Goal: Task Accomplishment & Management: Use online tool/utility

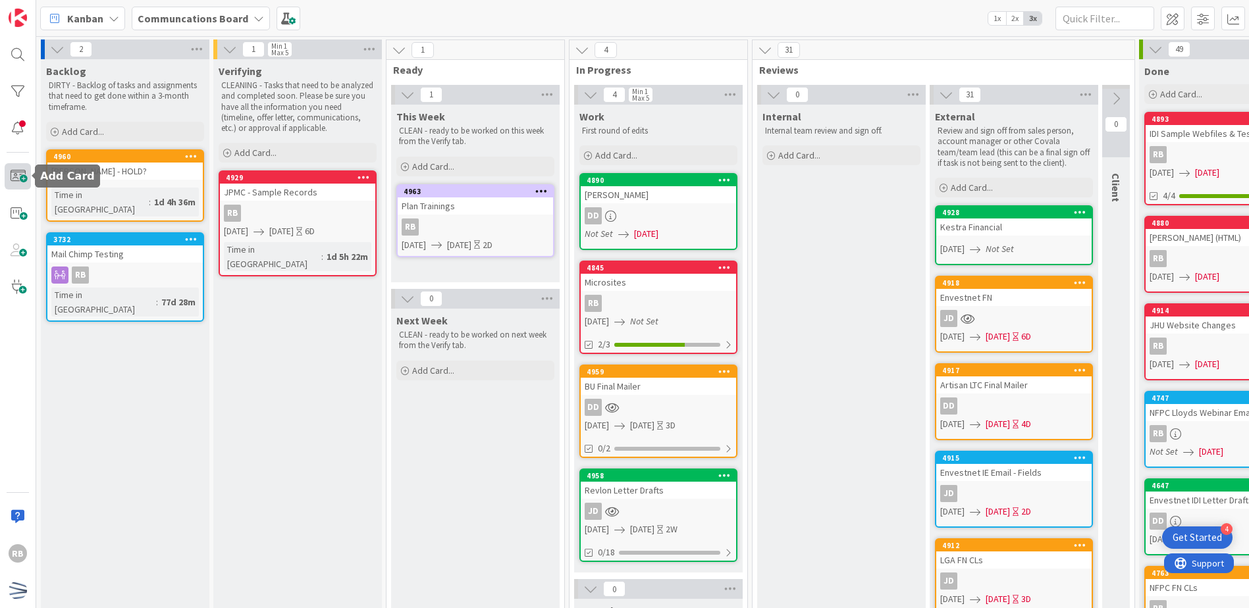
click at [17, 177] on span at bounding box center [18, 176] width 26 height 26
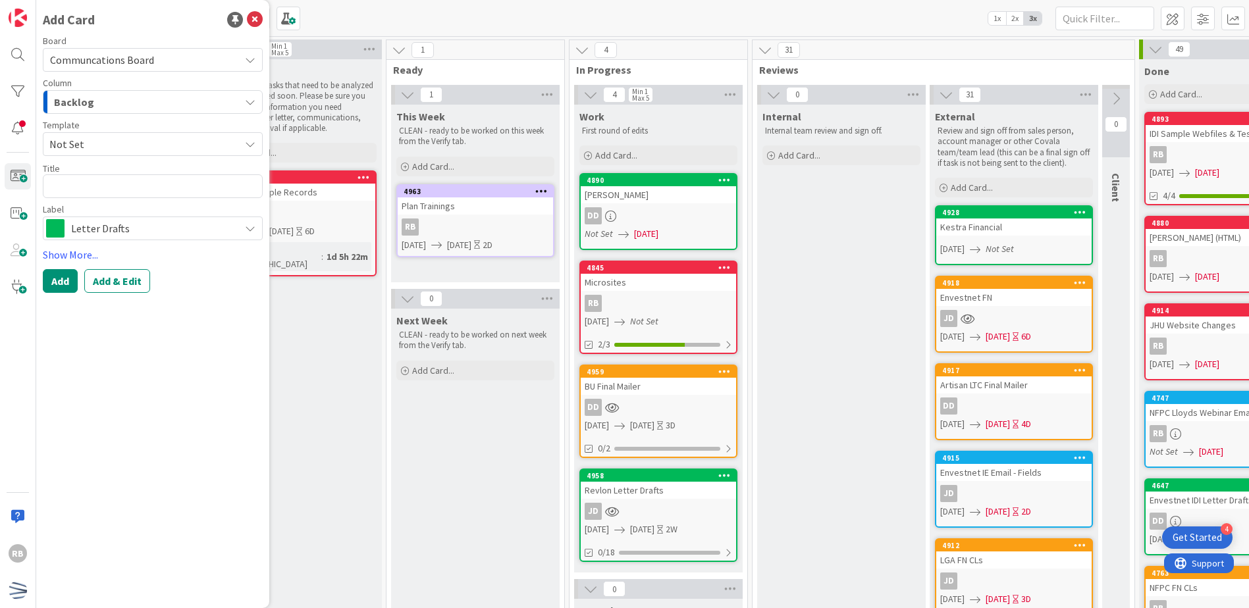
click at [151, 106] on div "Backlog" at bounding box center [145, 101] width 189 height 21
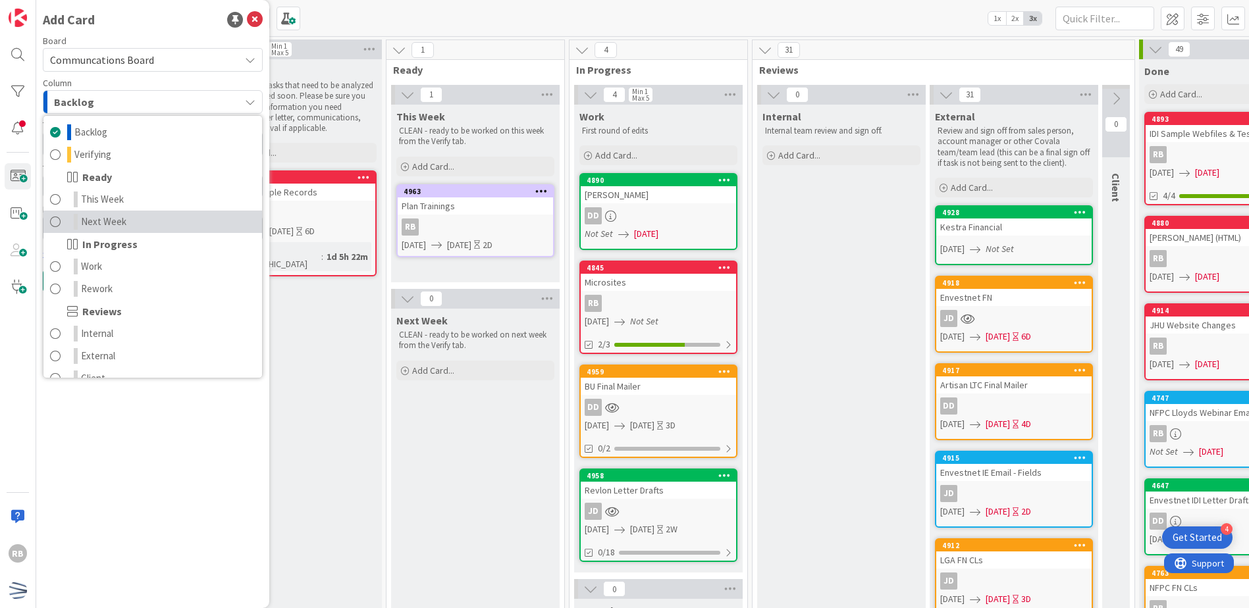
click at [115, 217] on span "Next Week" at bounding box center [103, 222] width 45 height 16
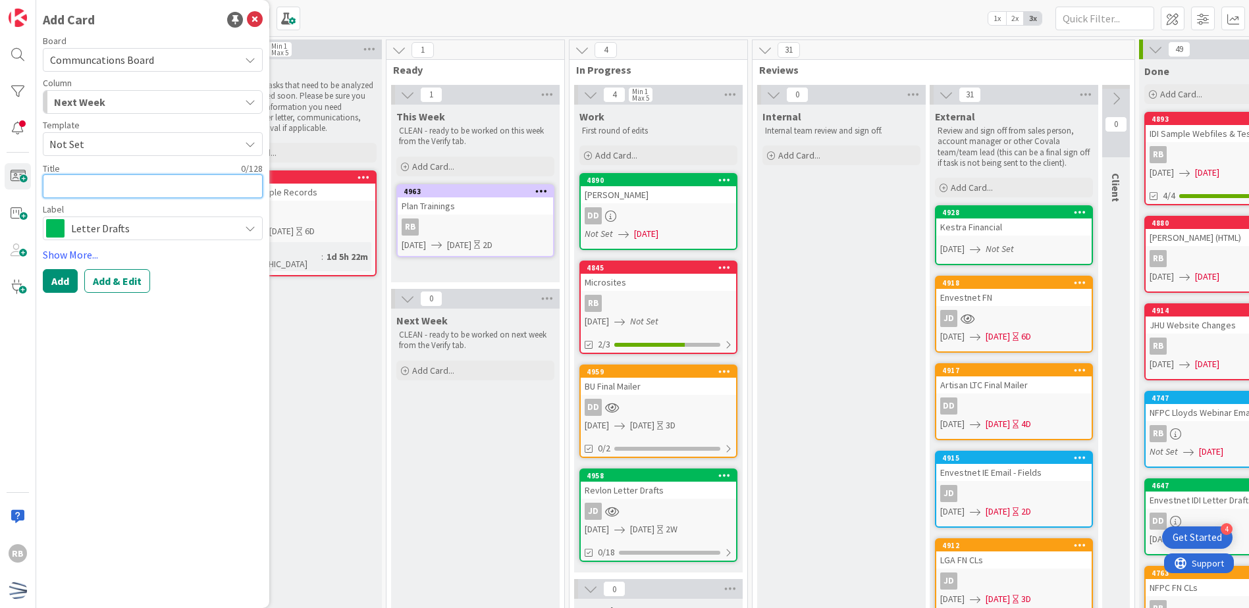
click at [109, 189] on textarea at bounding box center [153, 186] width 220 height 24
type textarea "x"
type textarea "W"
type textarea "x"
type textarea "WC"
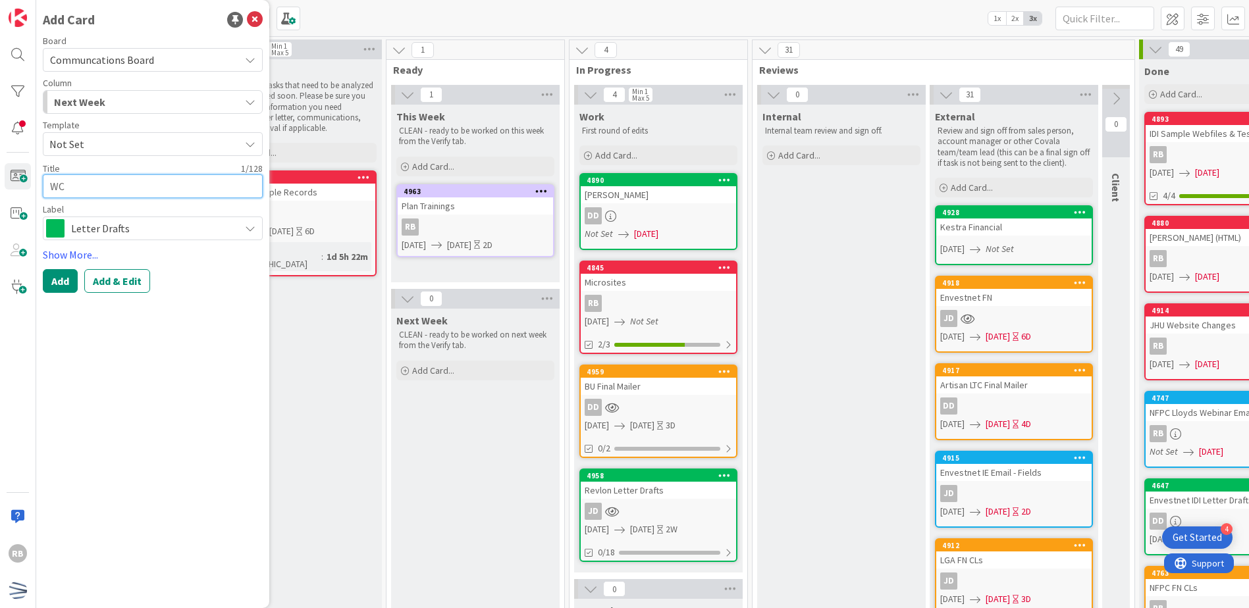
type textarea "x"
type textarea "WCM"
type textarea "x"
type textarea "WCM"
type textarea "x"
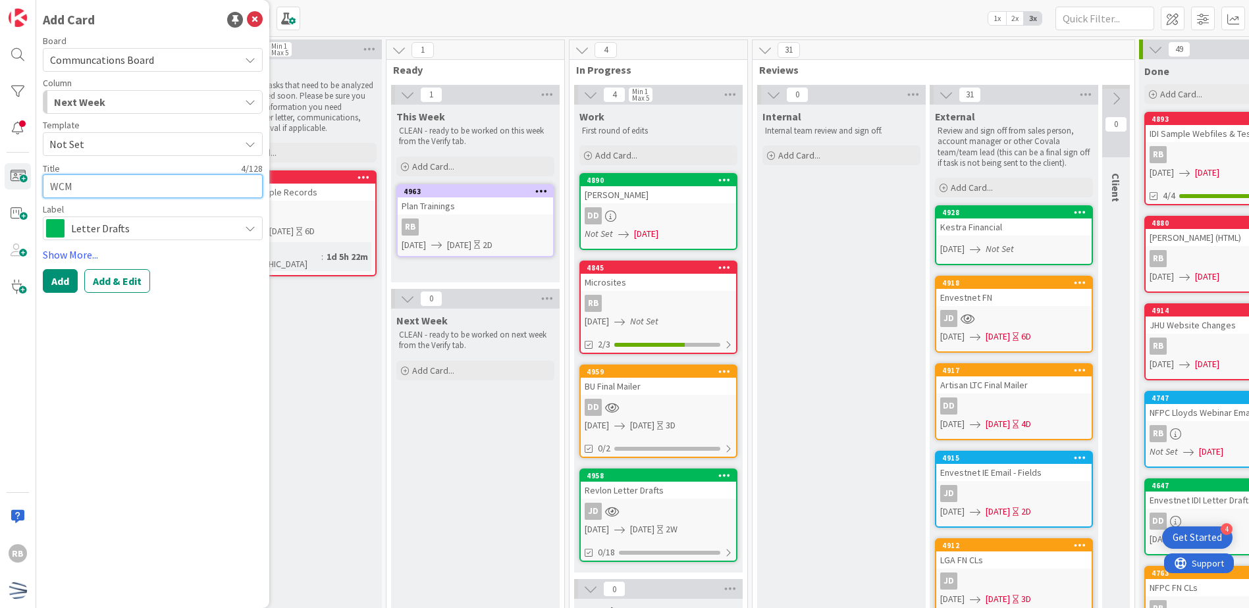
type textarea "WCM B"
type textarea "x"
type textarea "WCM Bo"
type textarea "x"
type textarea "WCM Bod"
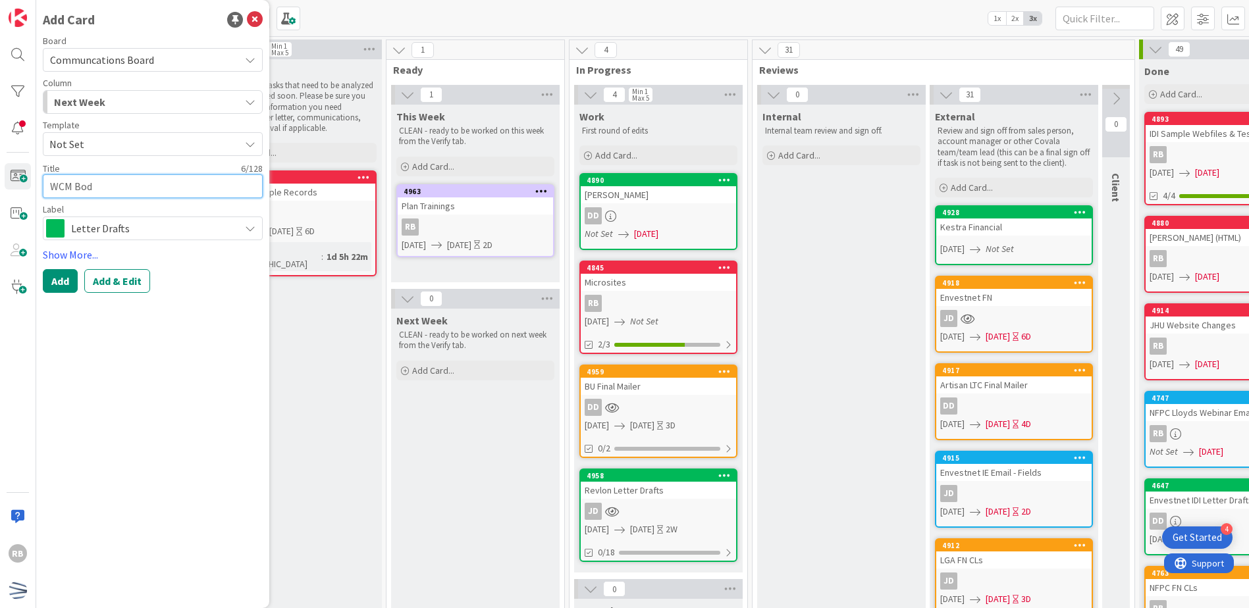
type textarea "x"
type textarea "WCM Bodi"
type textarea "x"
type textarea "WCM Bodie"
type textarea "x"
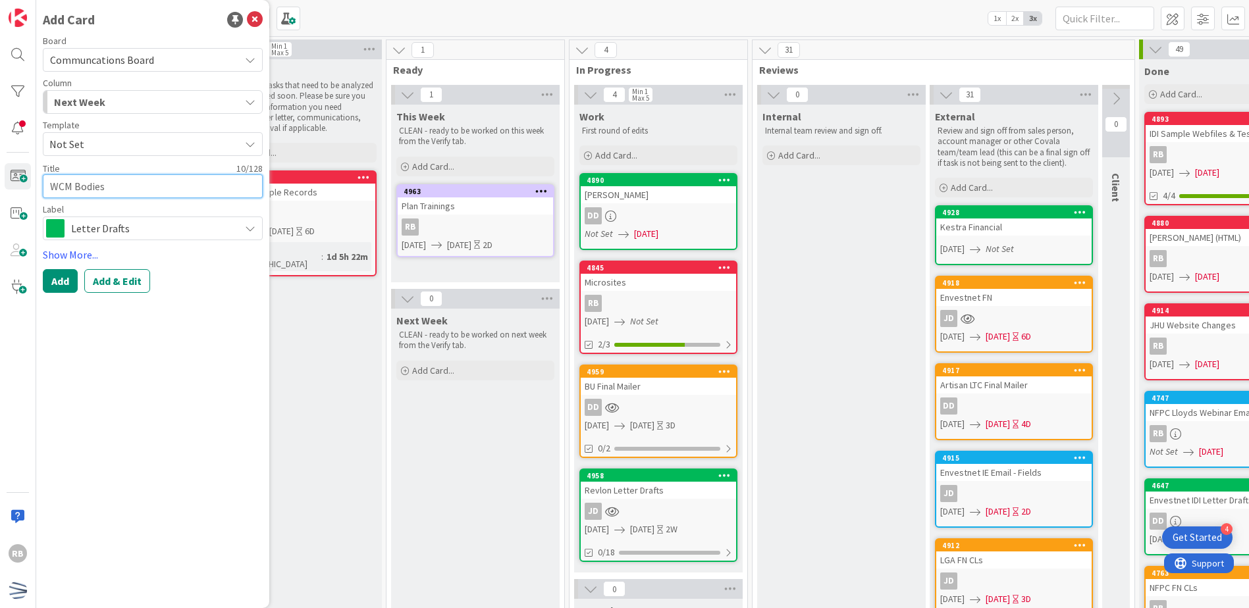
type textarea "WCM Bodies"
click at [135, 227] on span "Letter Drafts" at bounding box center [152, 228] width 162 height 18
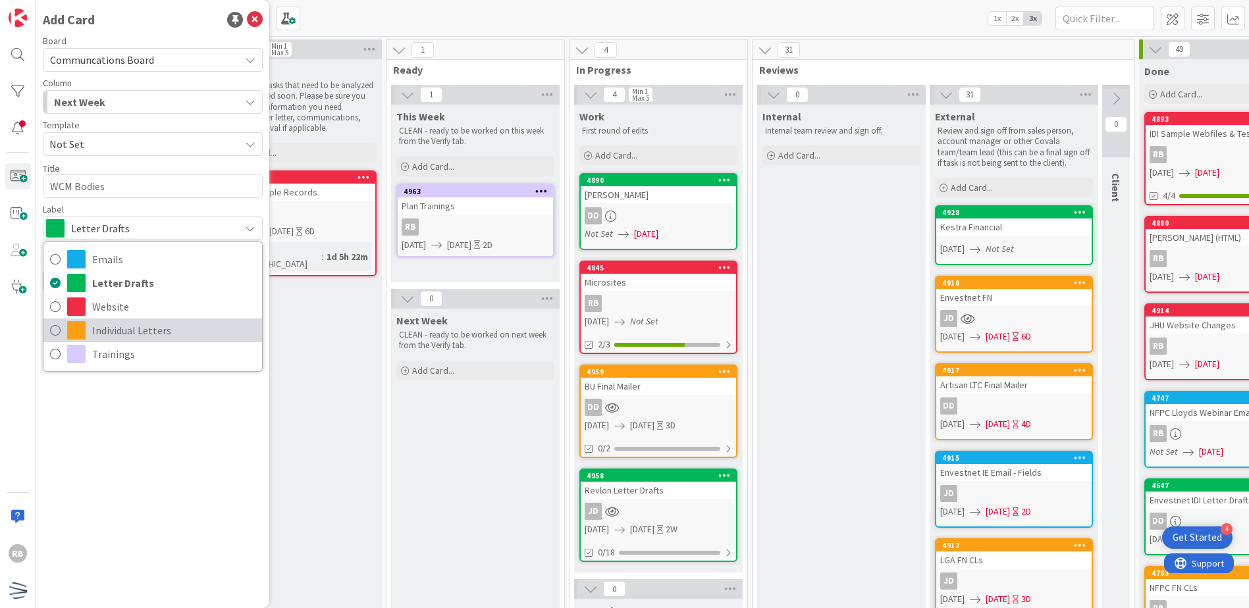
click at [122, 326] on span "Individual Letters" at bounding box center [173, 331] width 163 height 20
type textarea "x"
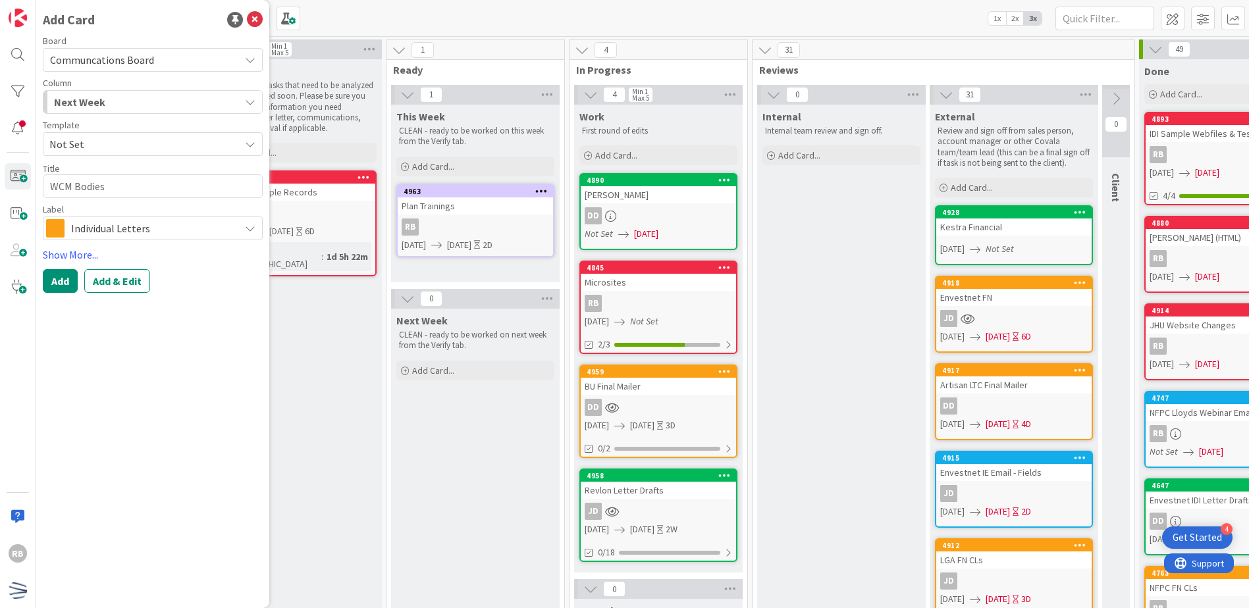
click at [164, 362] on div "Add Card Board Communcations Board Column Next Week Backlog Verifying Ready Thi…" at bounding box center [152, 304] width 233 height 608
click at [135, 283] on button "Add & Edit" at bounding box center [117, 281] width 66 height 24
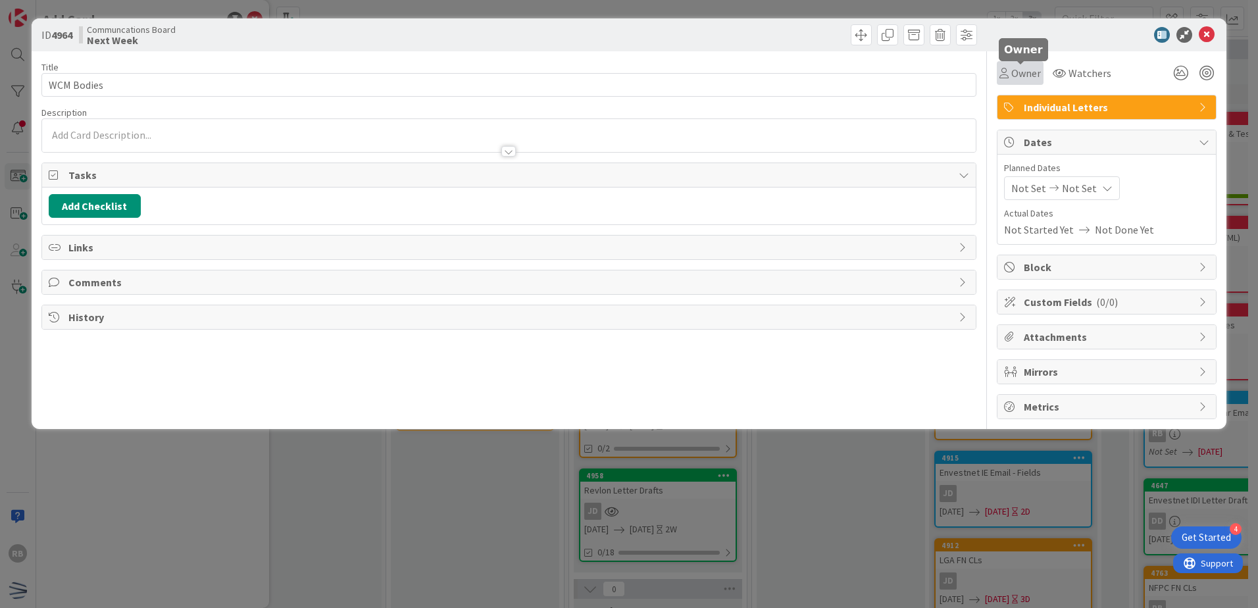
click at [1026, 78] on span "Owner" at bounding box center [1027, 73] width 30 height 16
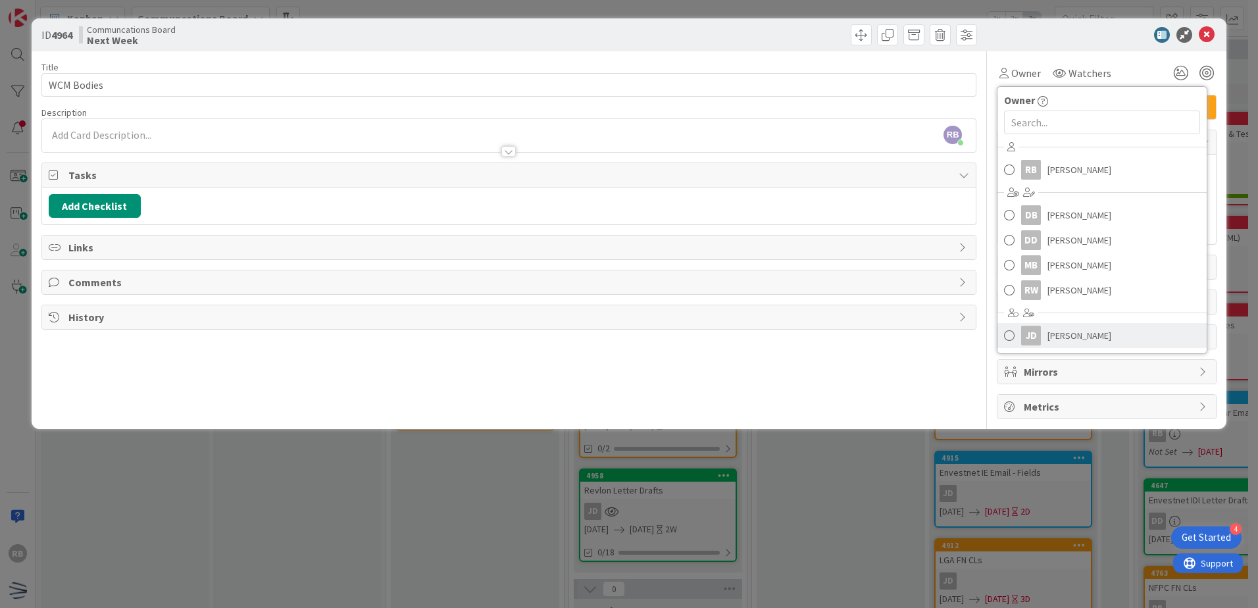
click at [1087, 337] on span "[PERSON_NAME]" at bounding box center [1080, 336] width 64 height 20
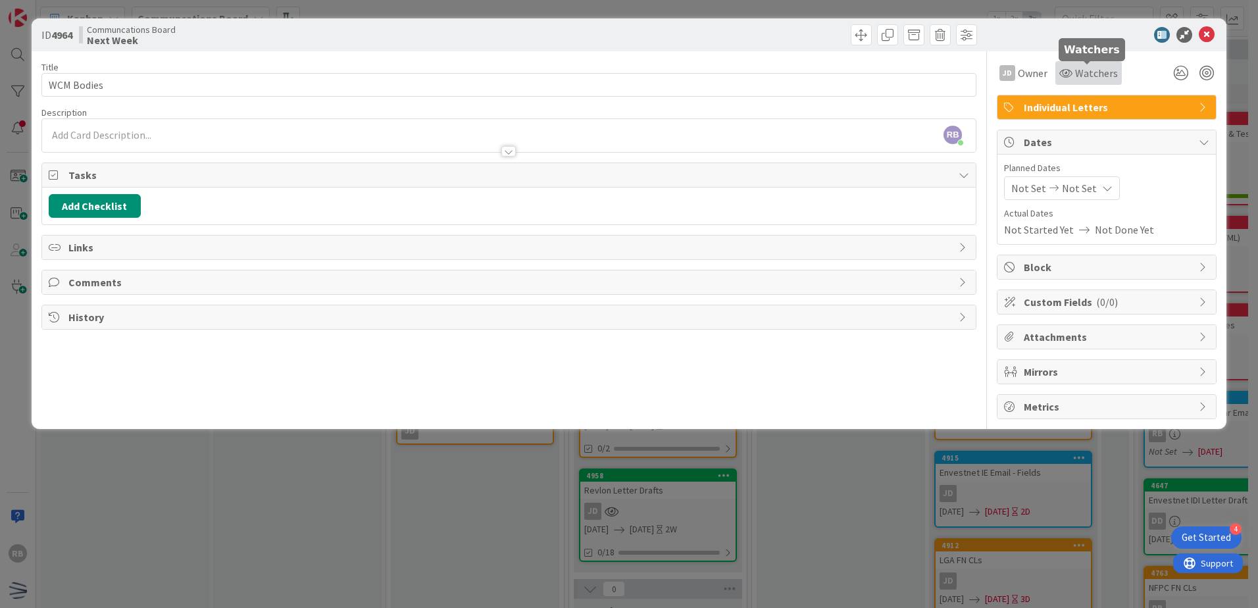
click at [1087, 79] on span "Watchers" at bounding box center [1096, 73] width 43 height 16
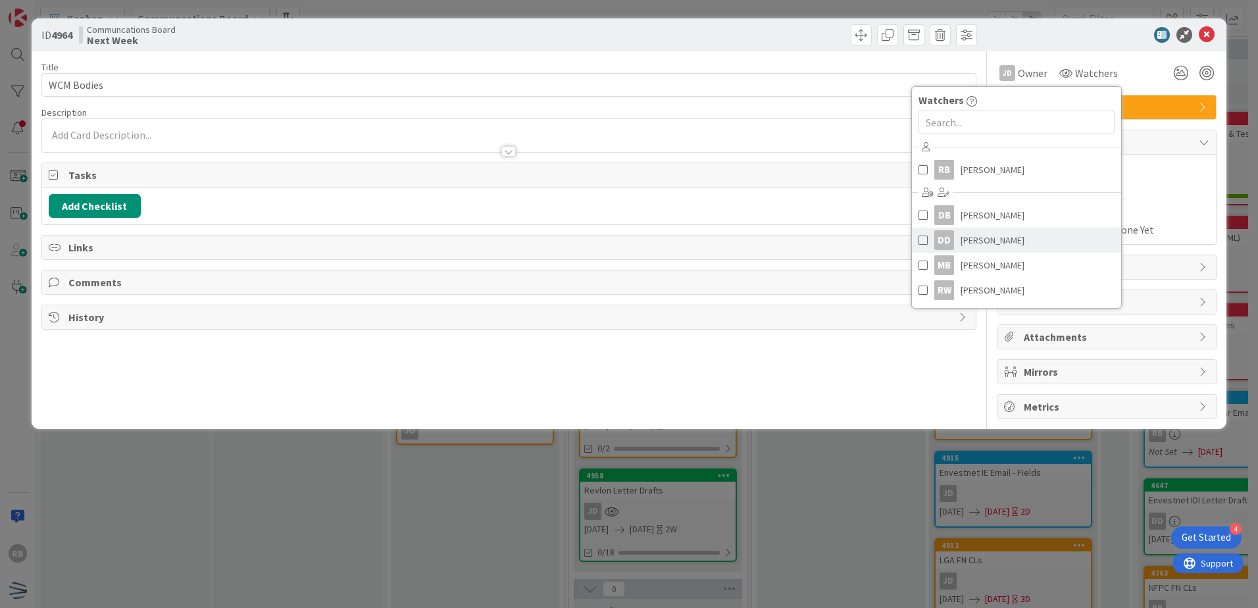
click at [1001, 233] on span "[PERSON_NAME]" at bounding box center [993, 240] width 64 height 20
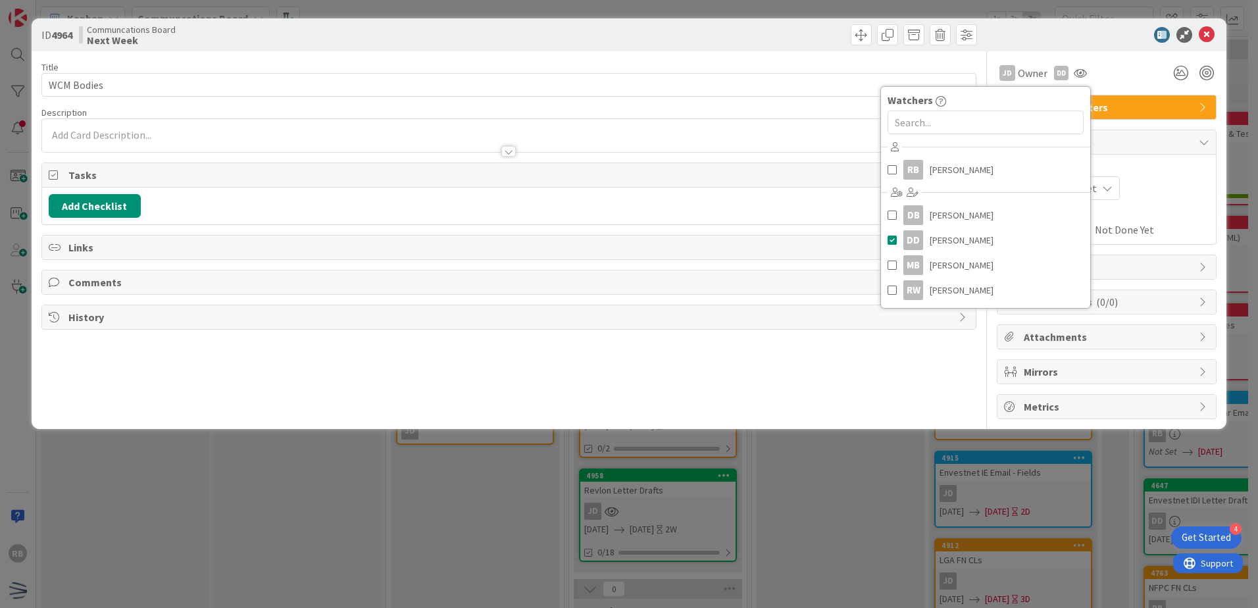
click at [855, 390] on div "Title 10 / 128 WCM Bodies Description RB [PERSON_NAME] just joined JD Owner DD …" at bounding box center [508, 235] width 935 height 368
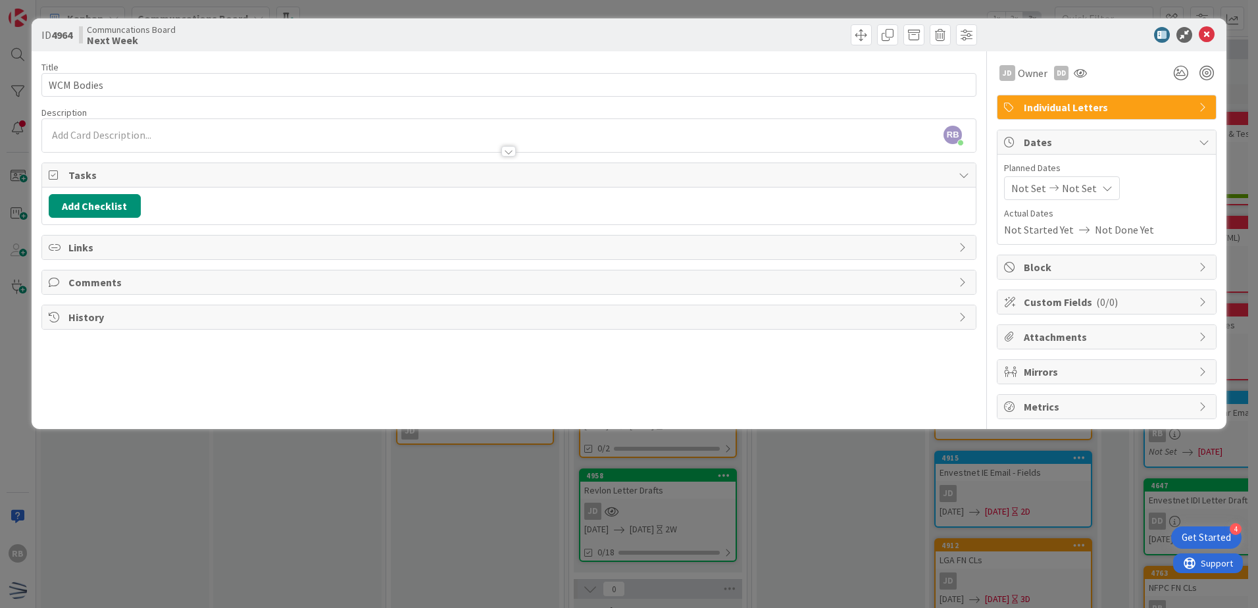
click at [1110, 194] on div "Not Set Not Set" at bounding box center [1062, 188] width 116 height 24
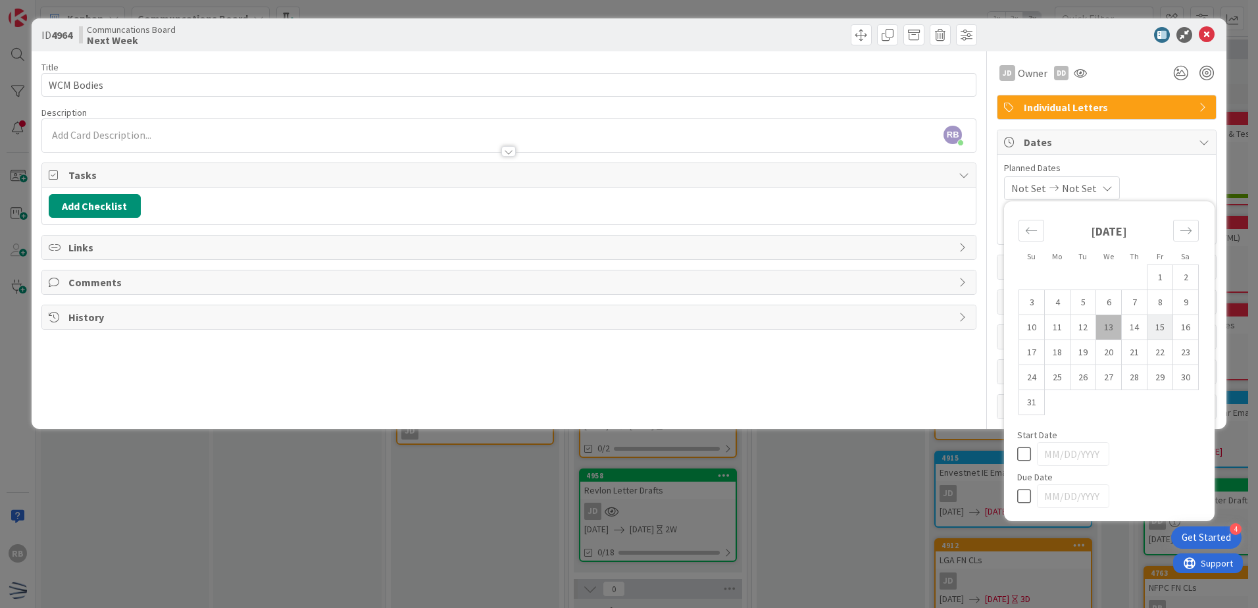
click at [1164, 328] on td "15" at bounding box center [1161, 327] width 26 height 25
type input "[DATE]"
click at [1168, 357] on td "22" at bounding box center [1161, 352] width 26 height 25
type input "[DATE]"
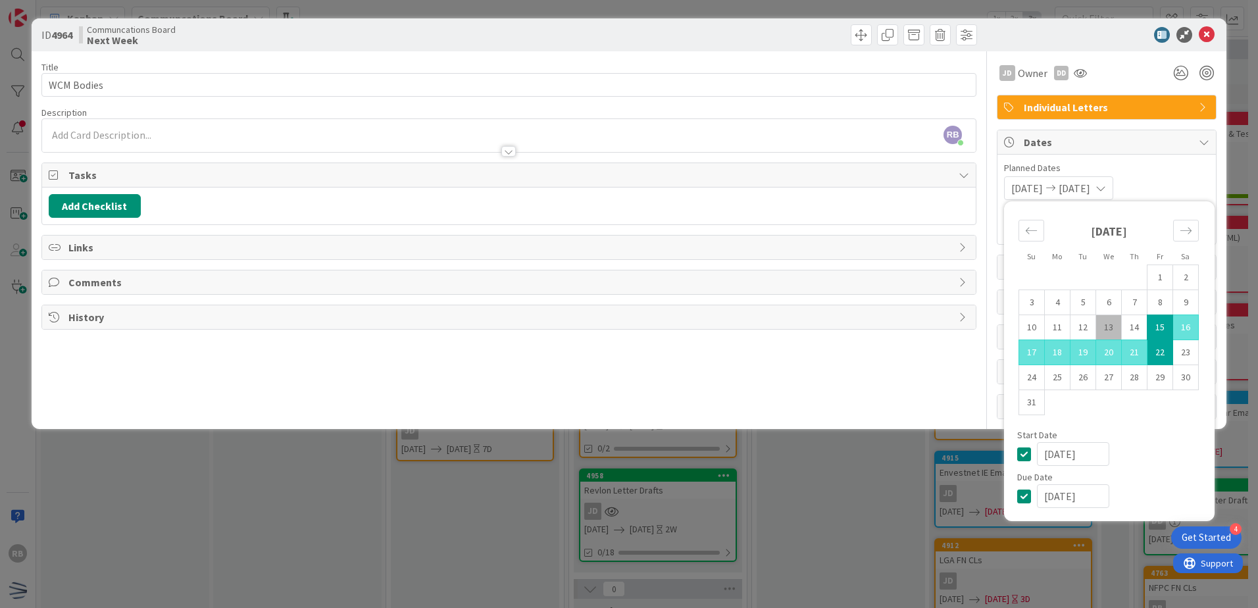
click at [908, 382] on div "Title 10 / 128 WCM Bodies Description RB [PERSON_NAME] just joined JD Owner DD …" at bounding box center [508, 235] width 935 height 368
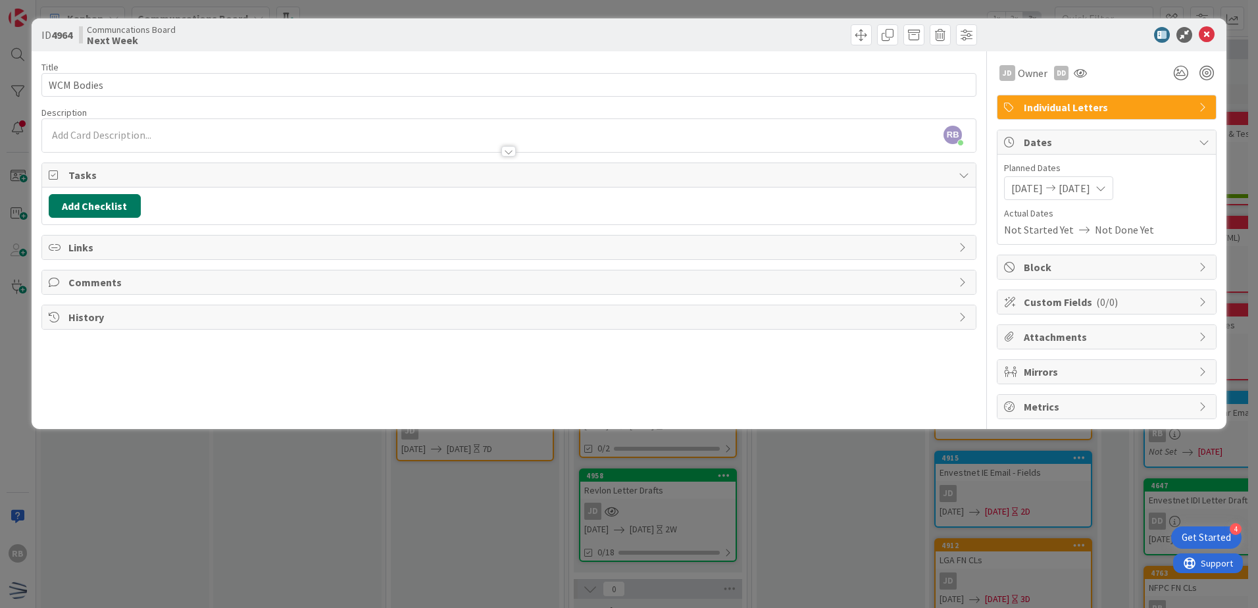
click at [109, 205] on button "Add Checklist" at bounding box center [95, 206] width 92 height 24
click at [102, 324] on link "Load template" at bounding box center [88, 324] width 67 height 13
click at [195, 261] on div "Prepare Cover Letters & Bodies" at bounding box center [157, 259] width 217 height 24
click at [83, 299] on button "Add" at bounding box center [72, 300] width 35 height 24
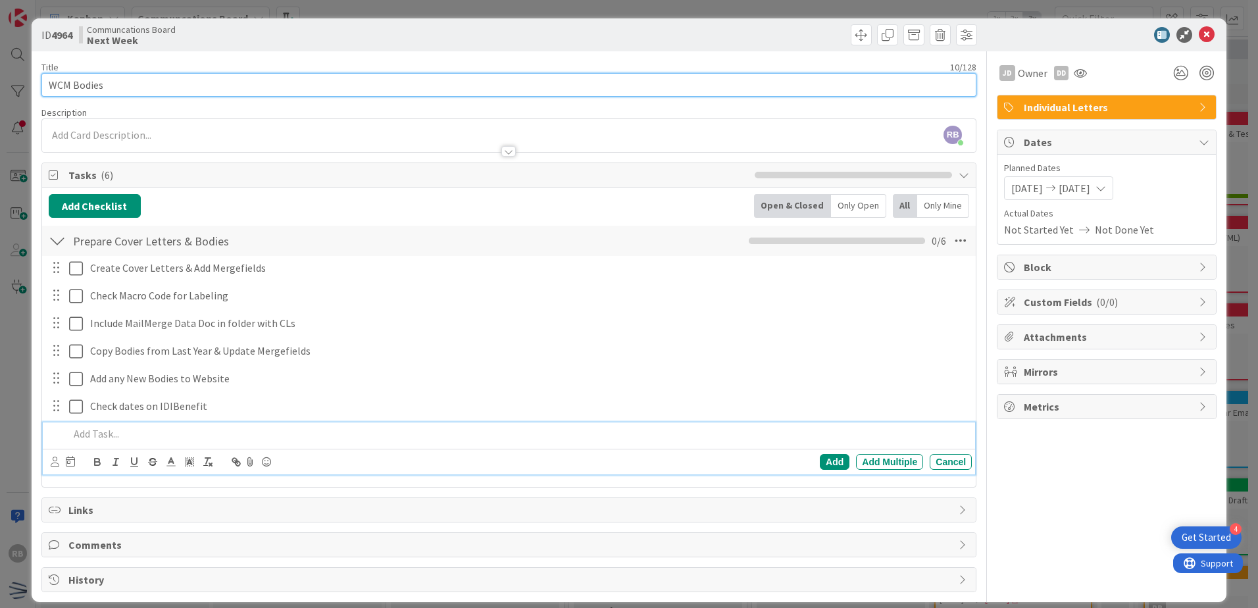
click at [163, 80] on input "WCM Bodies" at bounding box center [508, 85] width 935 height 24
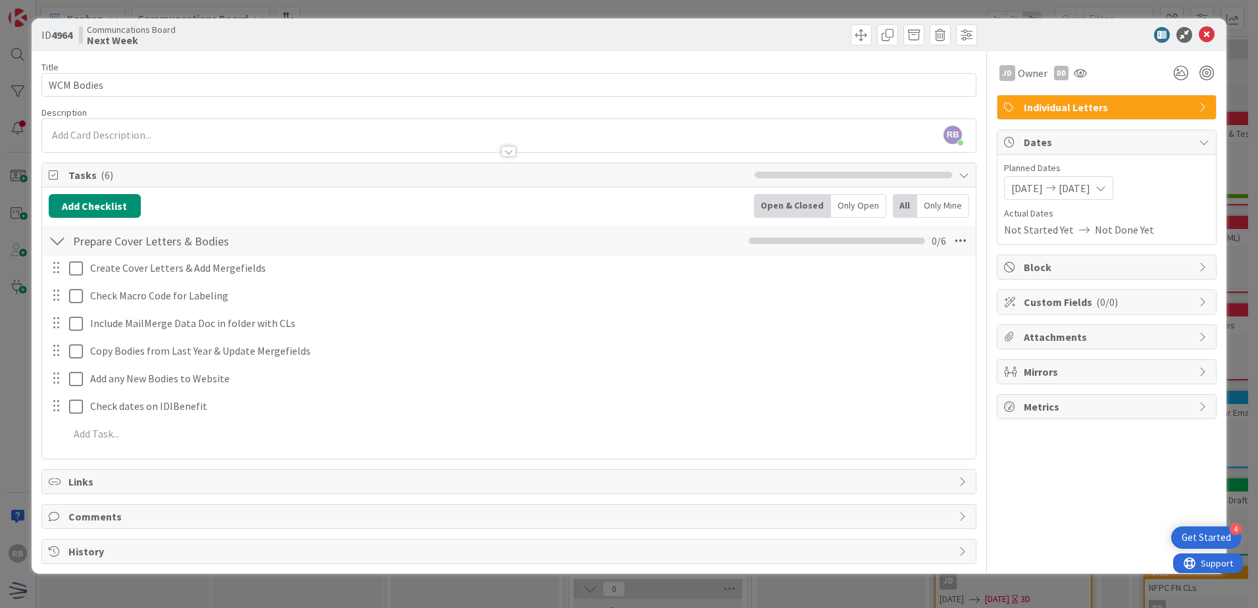
click at [223, 60] on div "Title 10 / 128 WCM Bodies Description RB [PERSON_NAME] just joined JD Owner DD …" at bounding box center [508, 307] width 935 height 513
click at [1208, 32] on icon at bounding box center [1207, 35] width 16 height 16
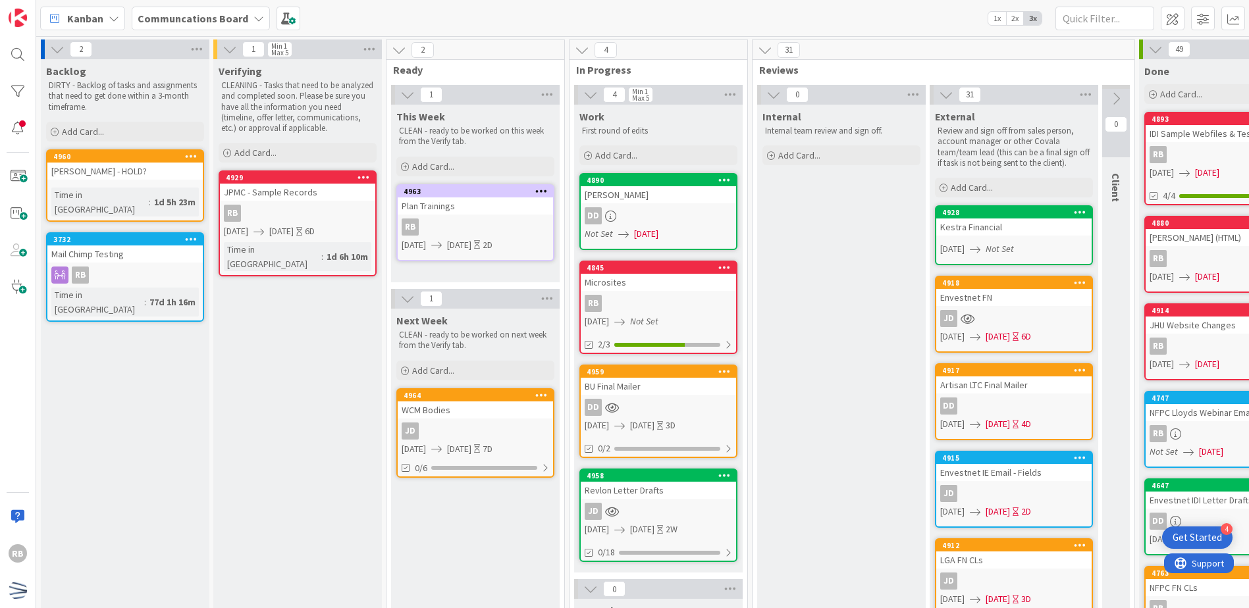
click at [454, 419] on link "4964 WCM Bodies JD [DATE] [DATE] 7D 0/6" at bounding box center [475, 433] width 158 height 90
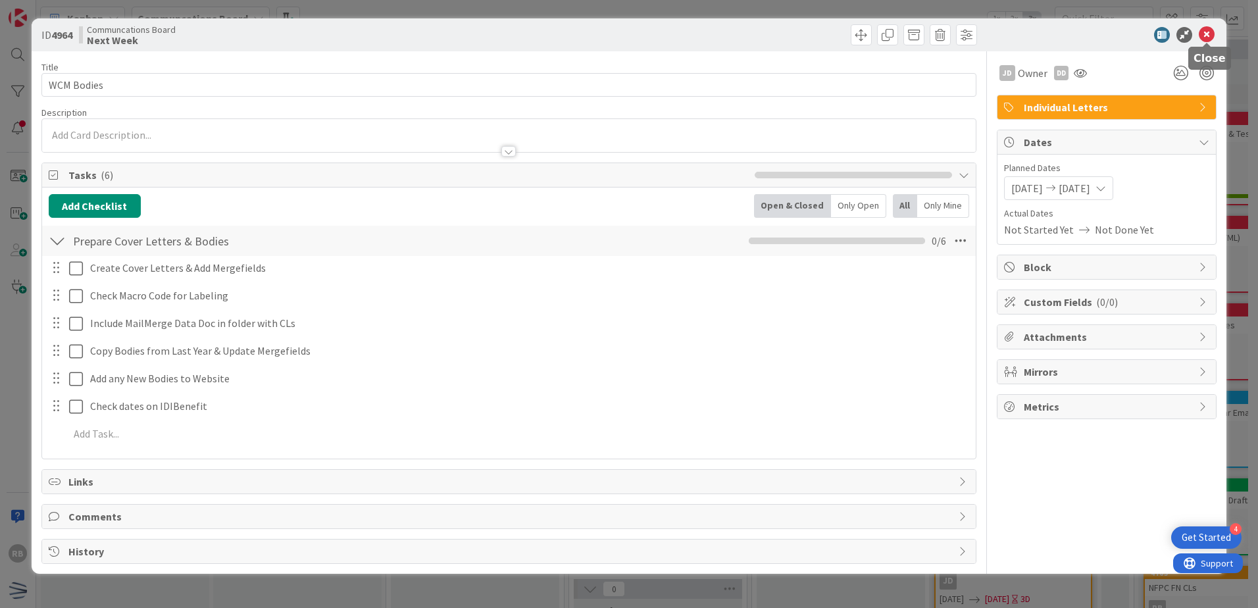
click at [1203, 37] on icon at bounding box center [1207, 35] width 16 height 16
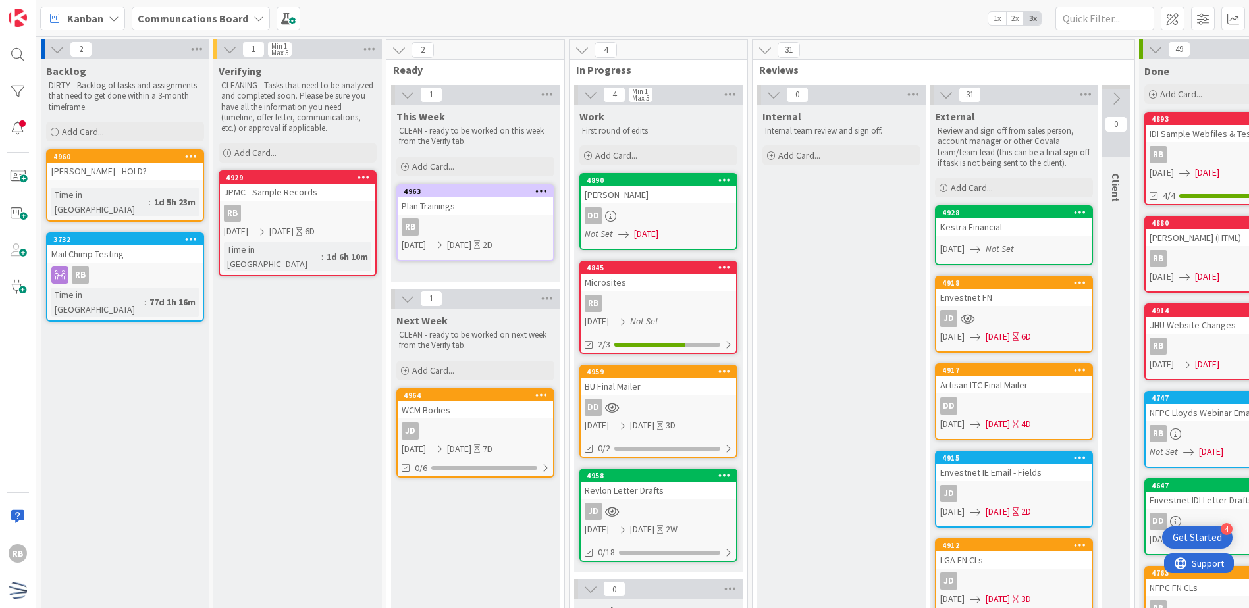
click at [538, 397] on icon at bounding box center [541, 394] width 13 height 9
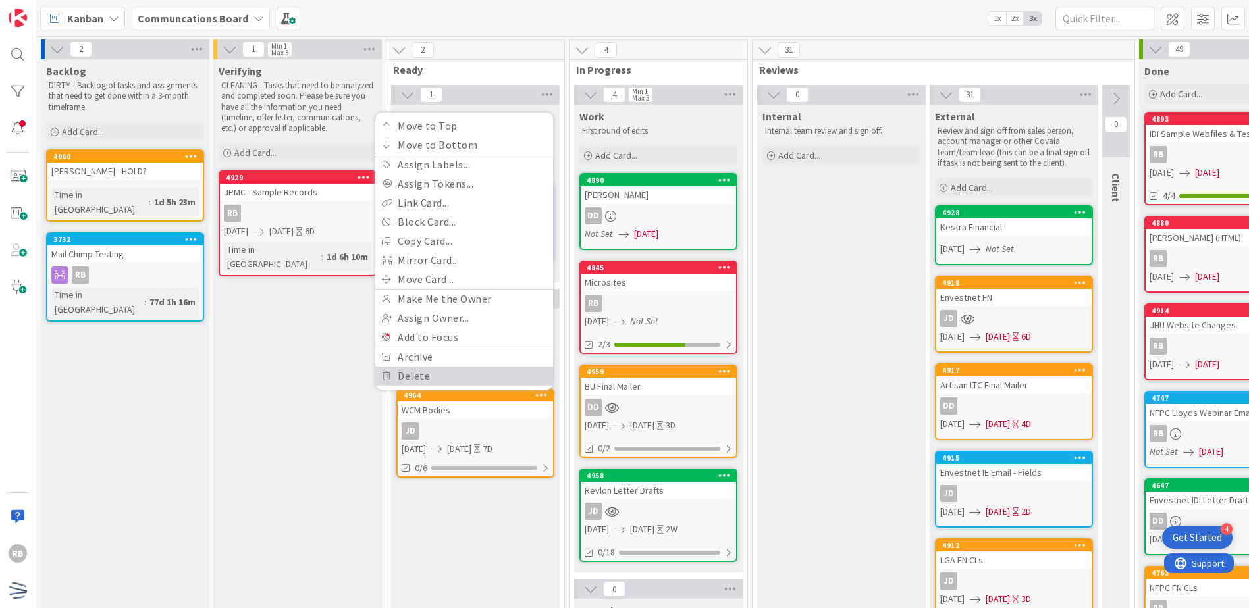
click at [481, 372] on link "Delete" at bounding box center [464, 376] width 178 height 19
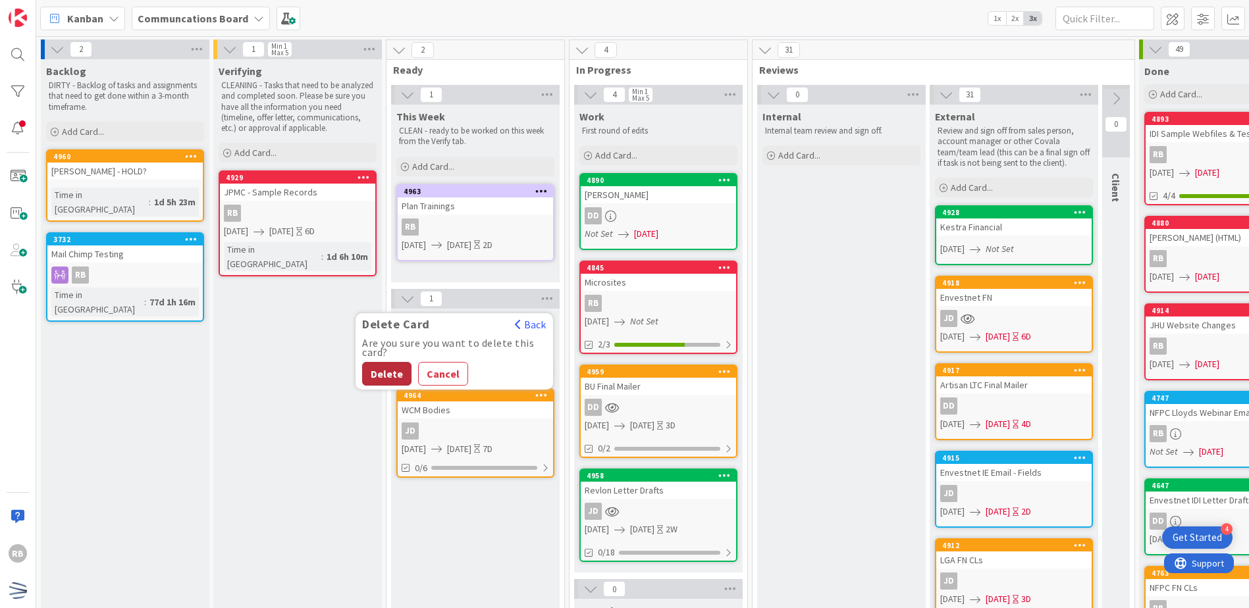
click at [384, 377] on button "Delete" at bounding box center [386, 374] width 49 height 24
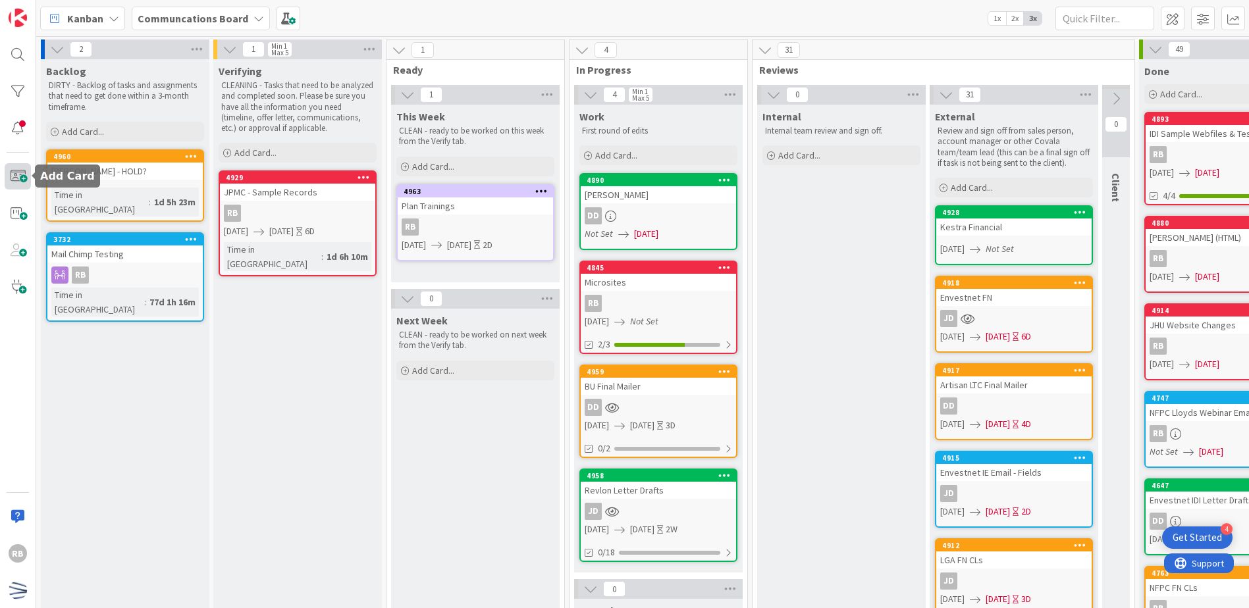
click at [13, 176] on span at bounding box center [18, 176] width 26 height 26
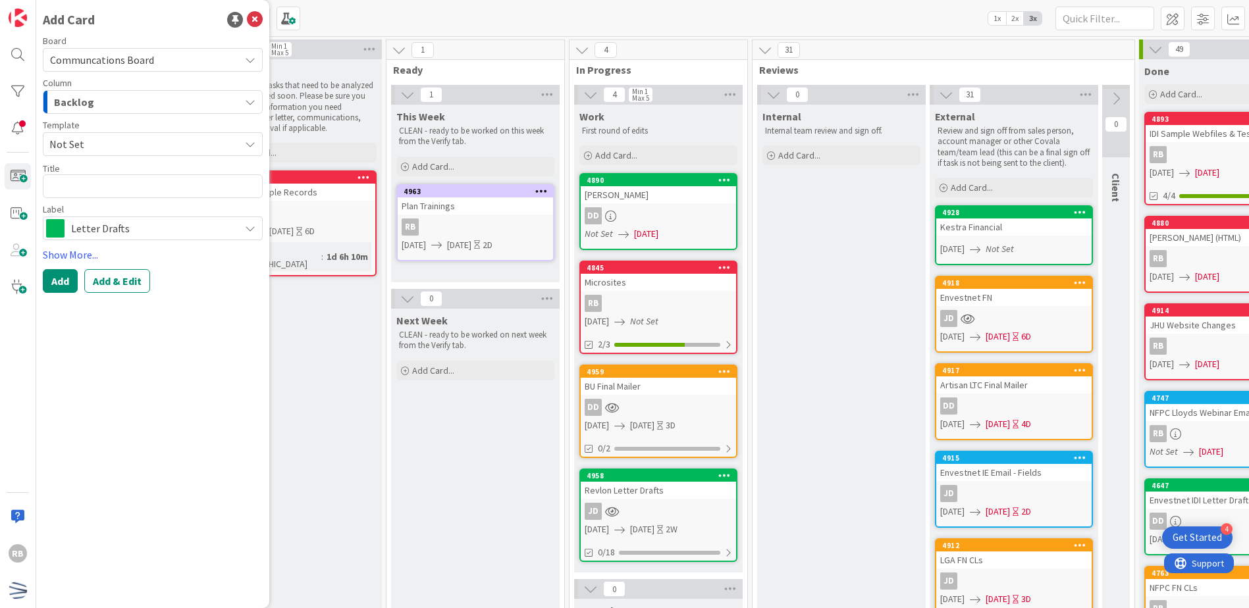
click at [153, 147] on span "Not Set" at bounding box center [139, 144] width 180 height 17
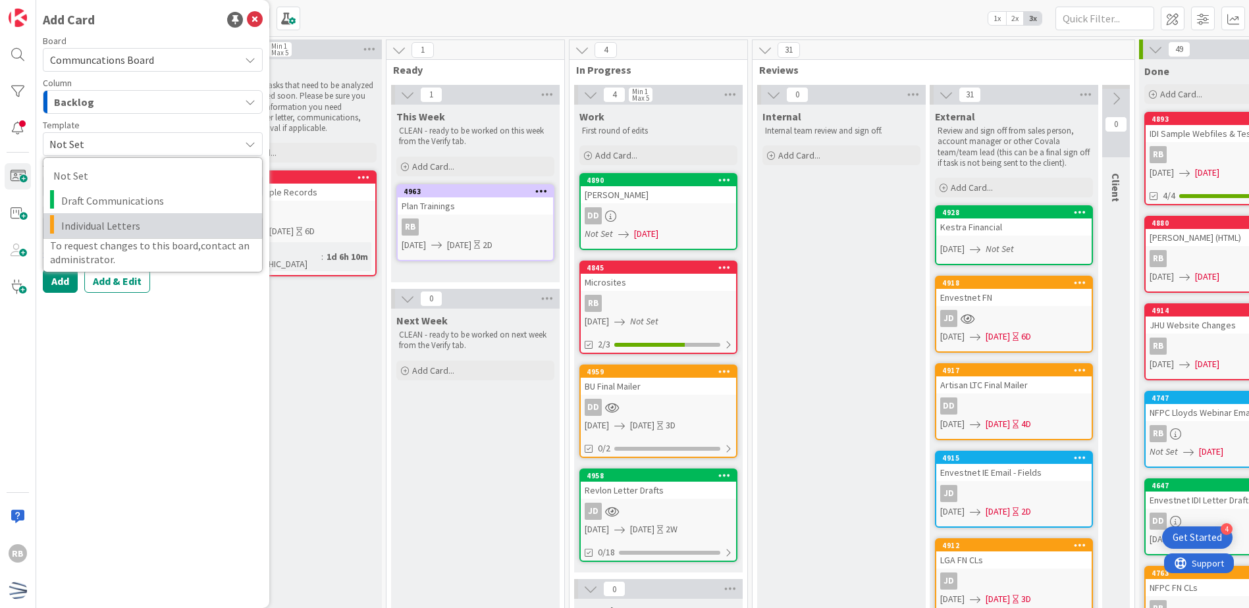
click at [138, 223] on span "Individual Letters" at bounding box center [156, 225] width 191 height 17
type textarea "x"
type textarea "Individual Letters"
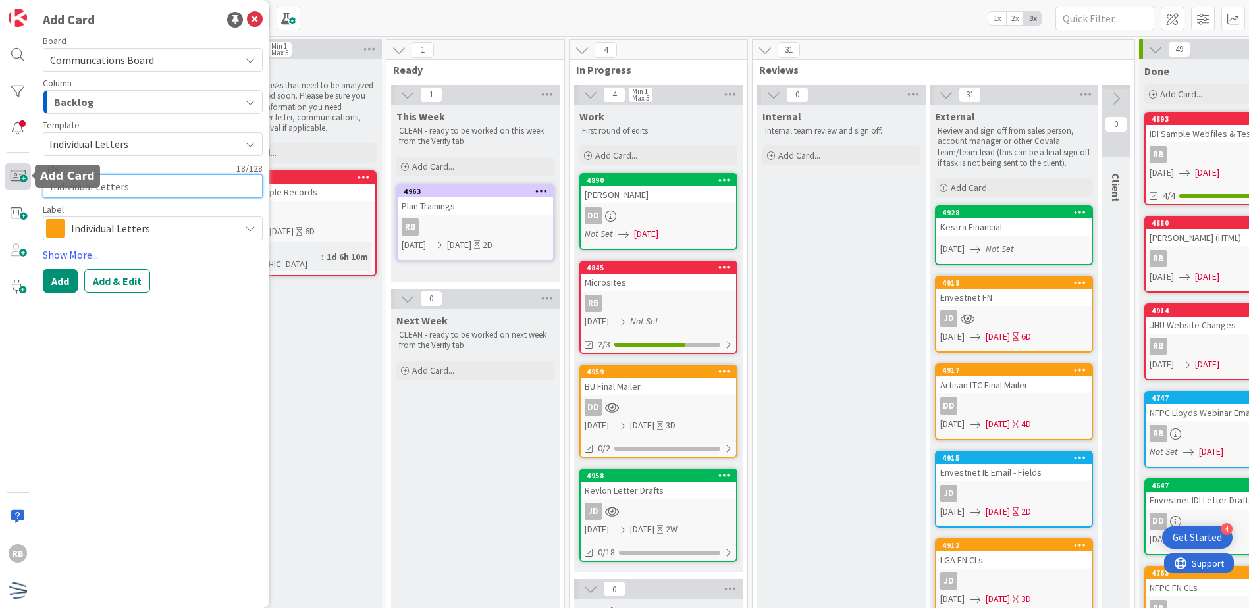
drag, startPoint x: 146, startPoint y: 187, endPoint x: 11, endPoint y: 175, distance: 136.1
click at [11, 175] on div "RB Add Card Board Communcations Board Column Backlog Template Individual Letter…" at bounding box center [18, 304] width 36 height 608
click at [181, 195] on textarea "Individual Letters" at bounding box center [153, 186] width 220 height 24
drag, startPoint x: 174, startPoint y: 189, endPoint x: 7, endPoint y: 178, distance: 167.5
click at [7, 178] on div "RB Add Card Board Communcations Board Column Backlog Template Individual Letter…" at bounding box center [18, 304] width 36 height 608
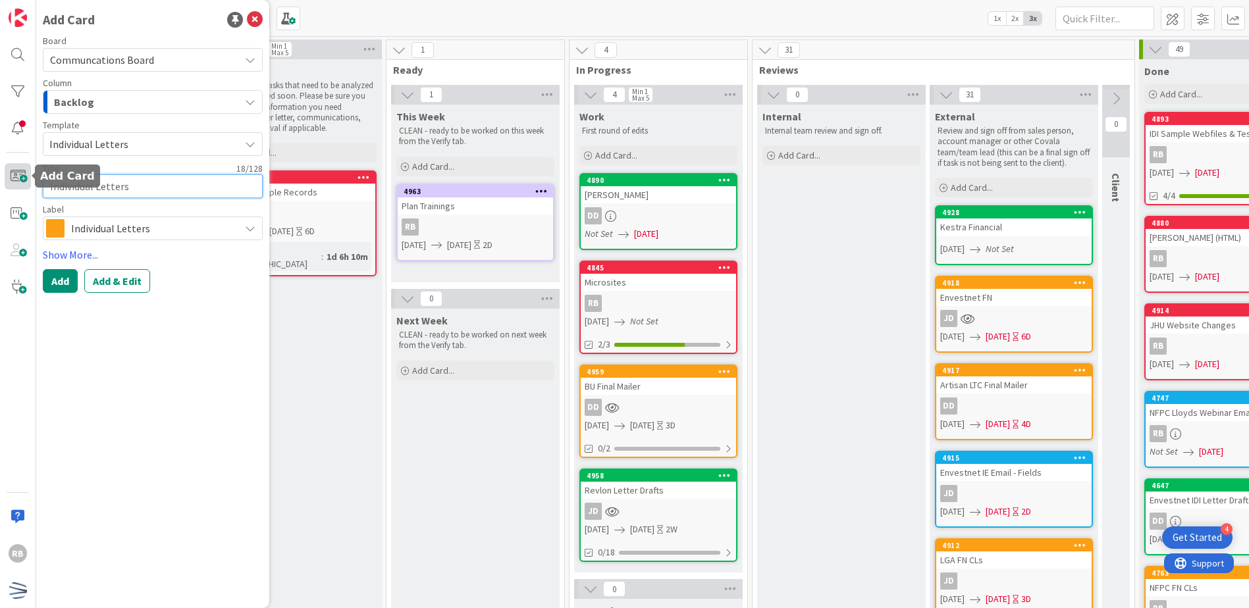
type textarea "x"
type textarea "W"
type textarea "x"
type textarea "WC"
type textarea "x"
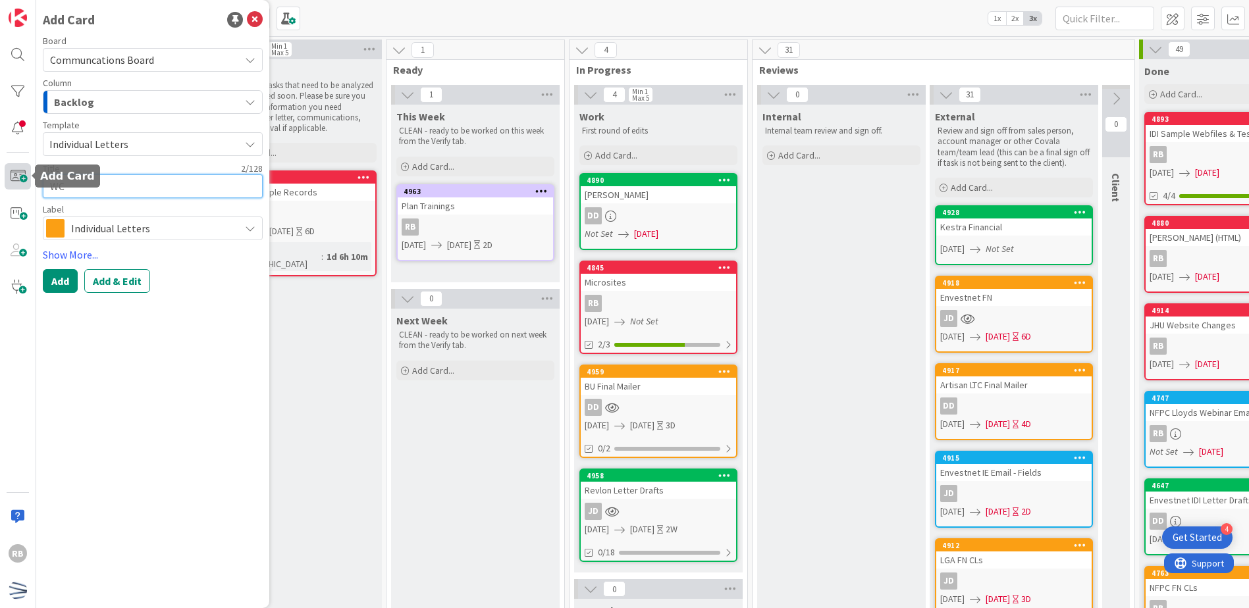
type textarea "WCM"
type textarea "x"
type textarea "WCM"
type textarea "x"
type textarea "WCM B"
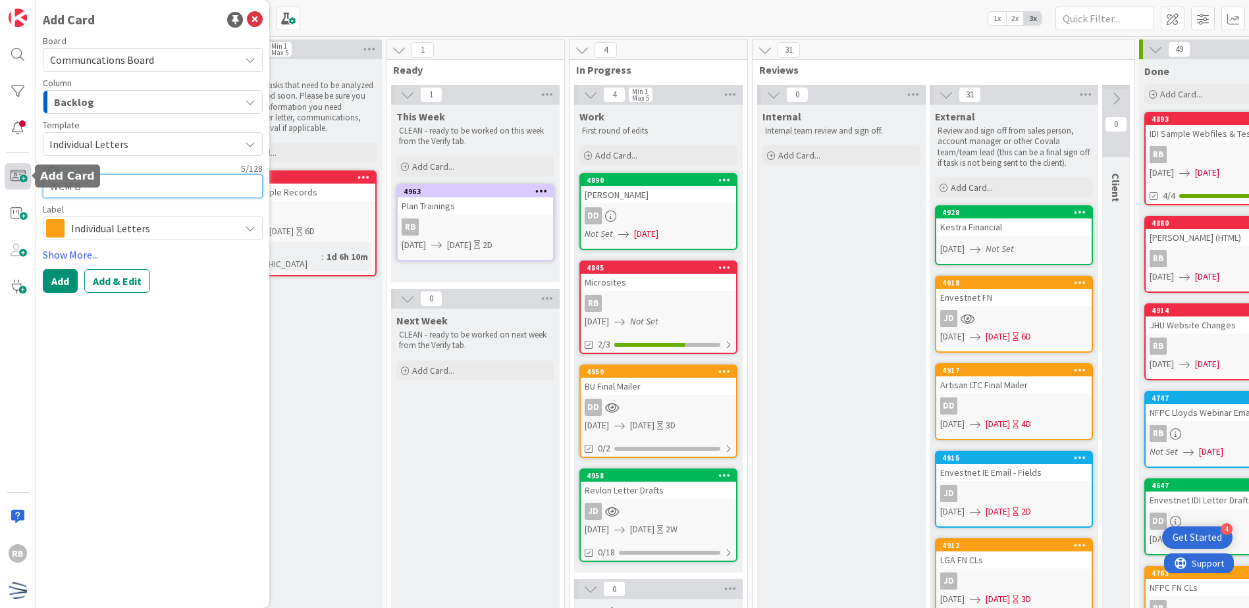
type textarea "x"
type textarea "WCM Bo"
type textarea "x"
type textarea "WCM Bod"
type textarea "x"
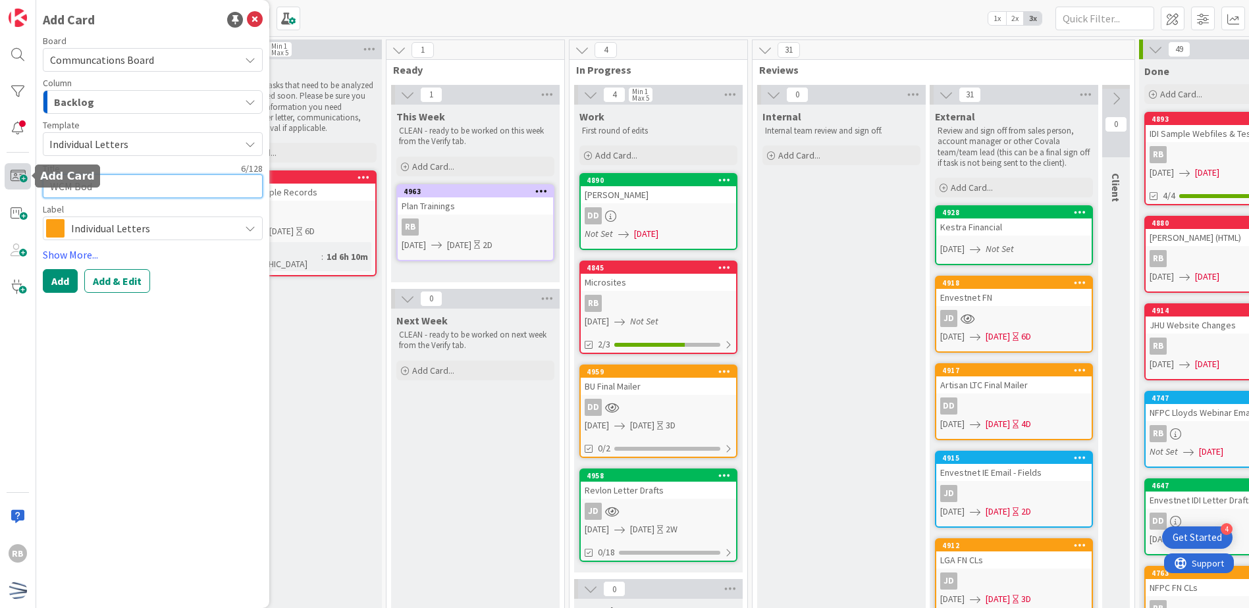
type textarea "WCM Bodi"
type textarea "x"
type textarea "WCM Bodie"
type textarea "x"
type textarea "WCM Bodies"
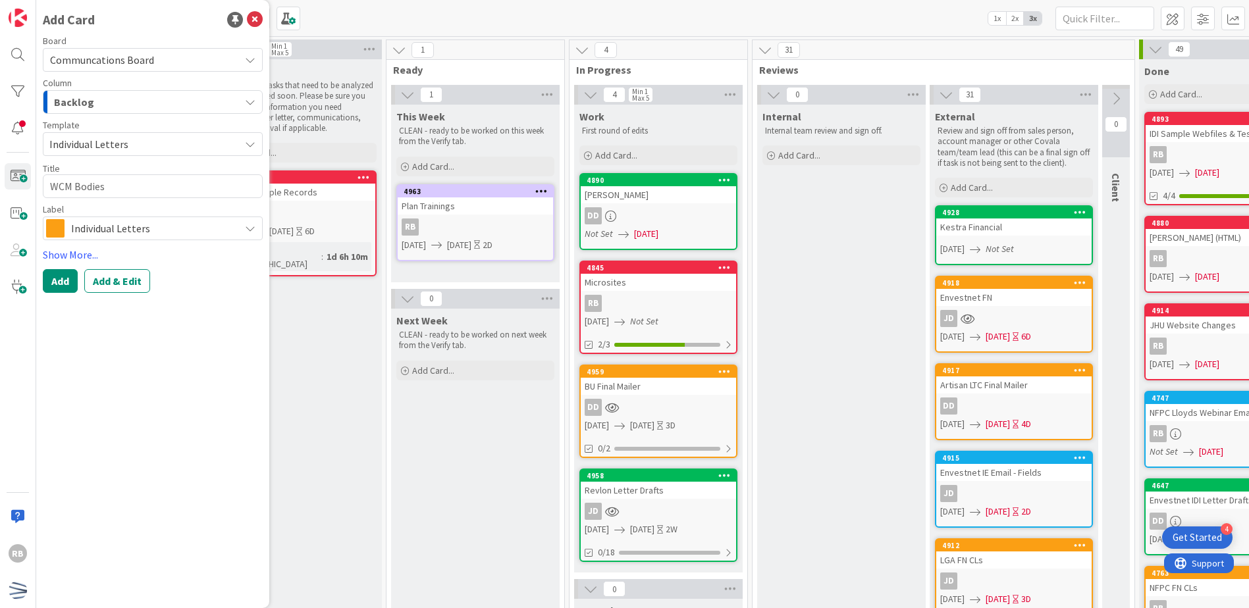
click at [153, 103] on div "Backlog" at bounding box center [145, 101] width 189 height 21
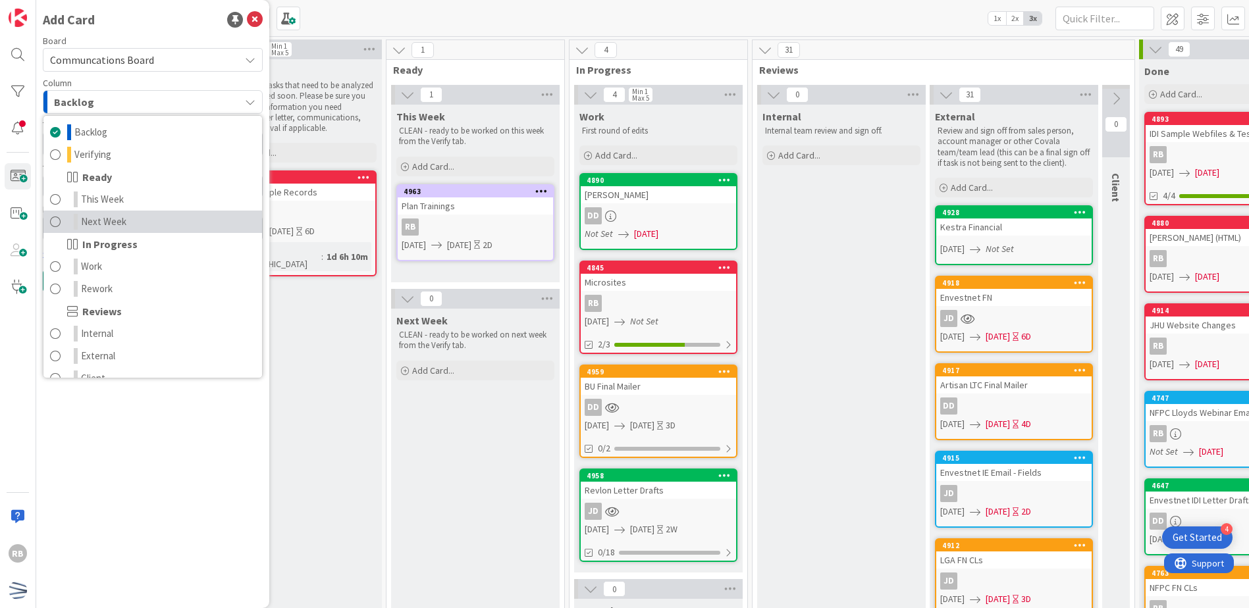
click at [143, 227] on link "Next Week" at bounding box center [152, 222] width 219 height 22
type textarea "x"
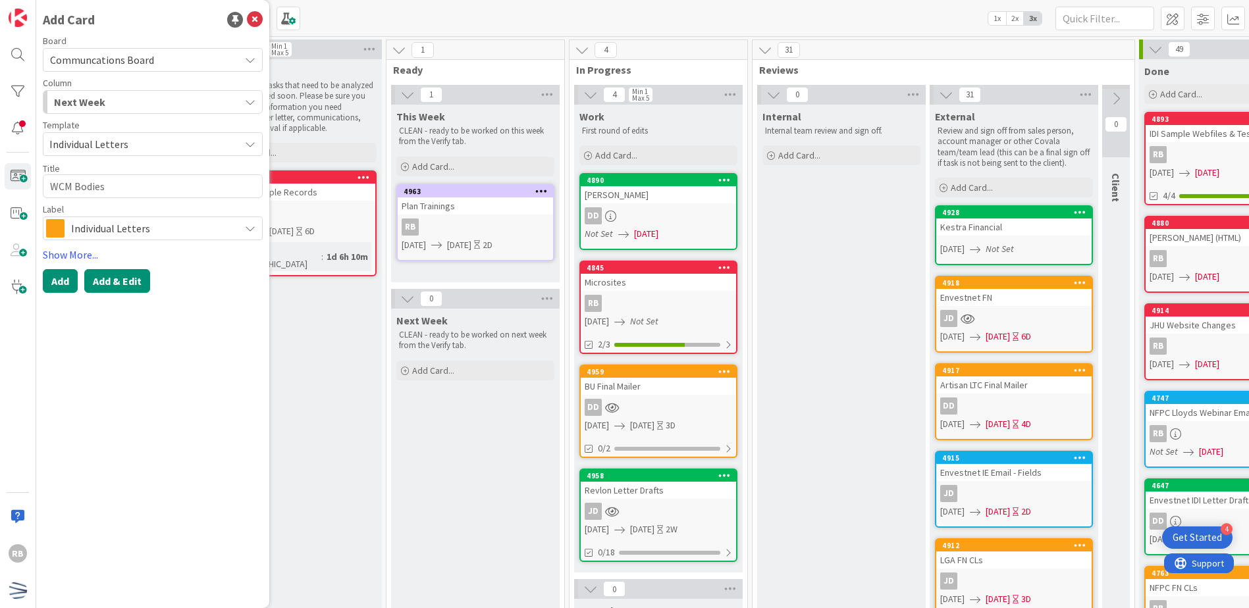
click at [125, 282] on button "Add & Edit" at bounding box center [117, 281] width 66 height 24
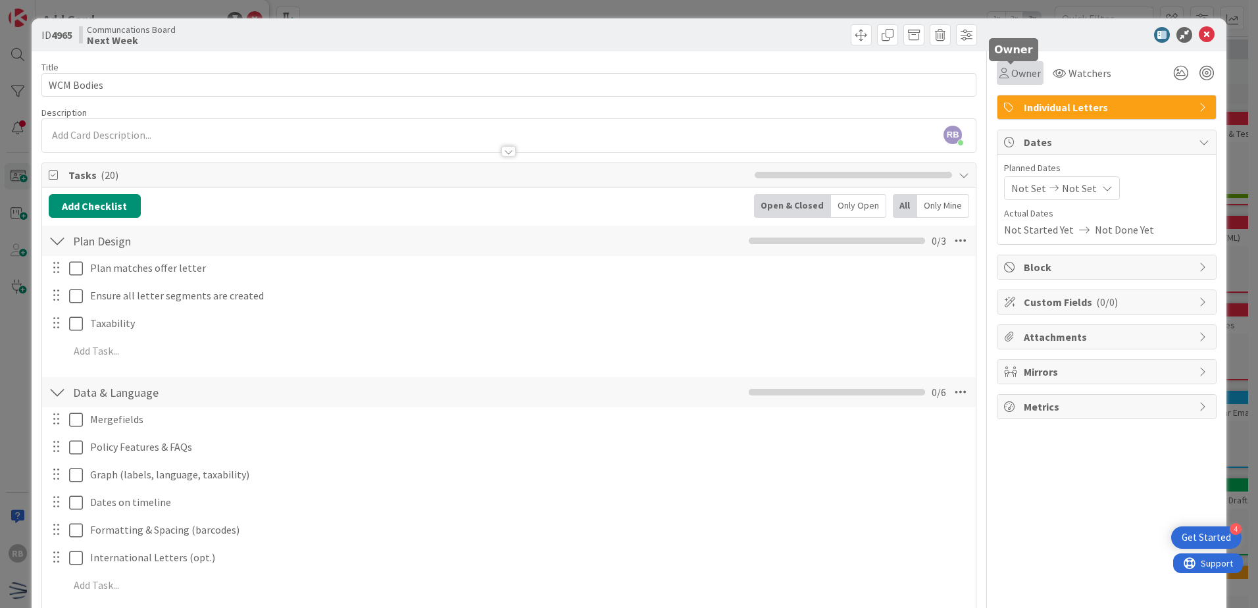
click at [1021, 75] on span "Owner" at bounding box center [1027, 73] width 30 height 16
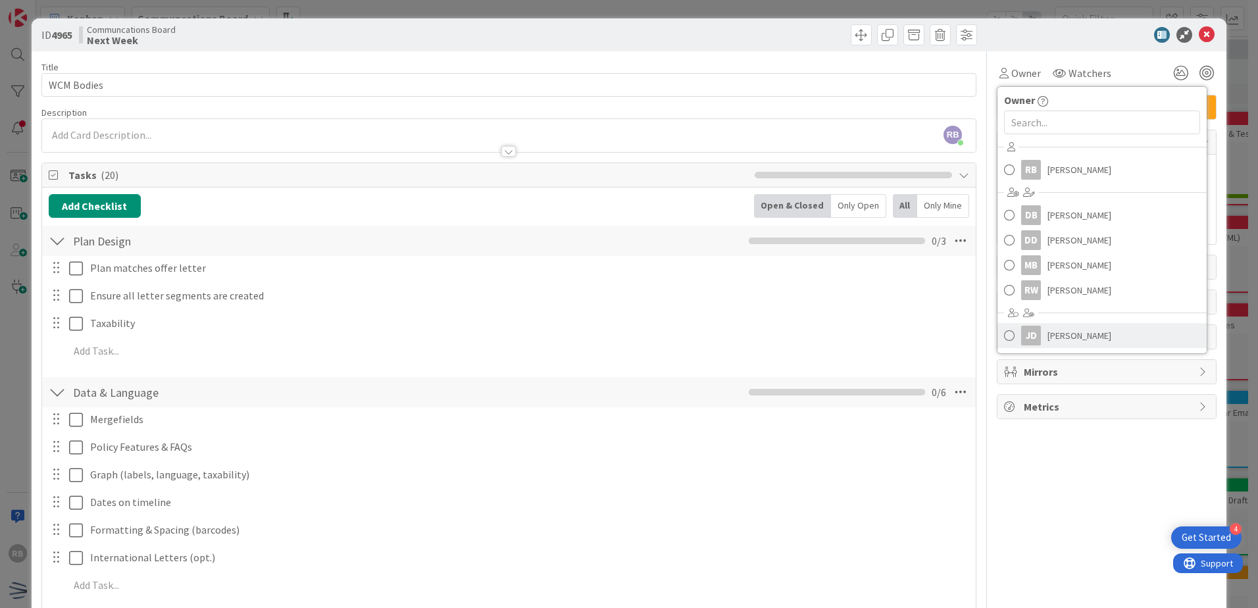
click at [1075, 330] on span "[PERSON_NAME]" at bounding box center [1080, 336] width 64 height 20
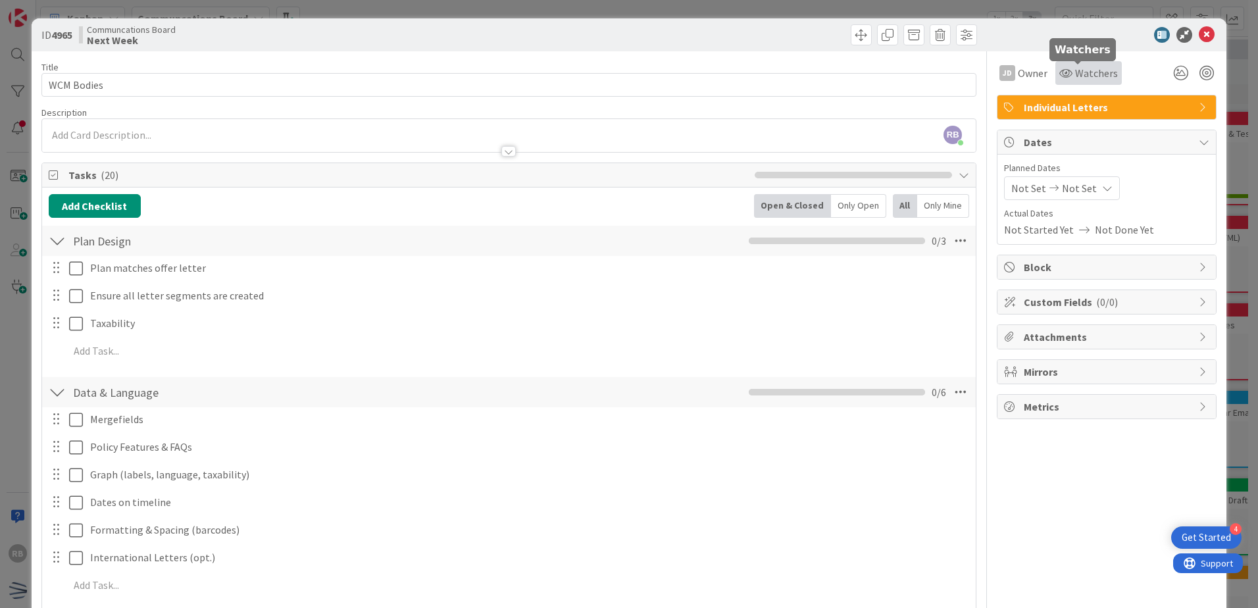
click at [1075, 78] on span "Watchers" at bounding box center [1096, 73] width 43 height 16
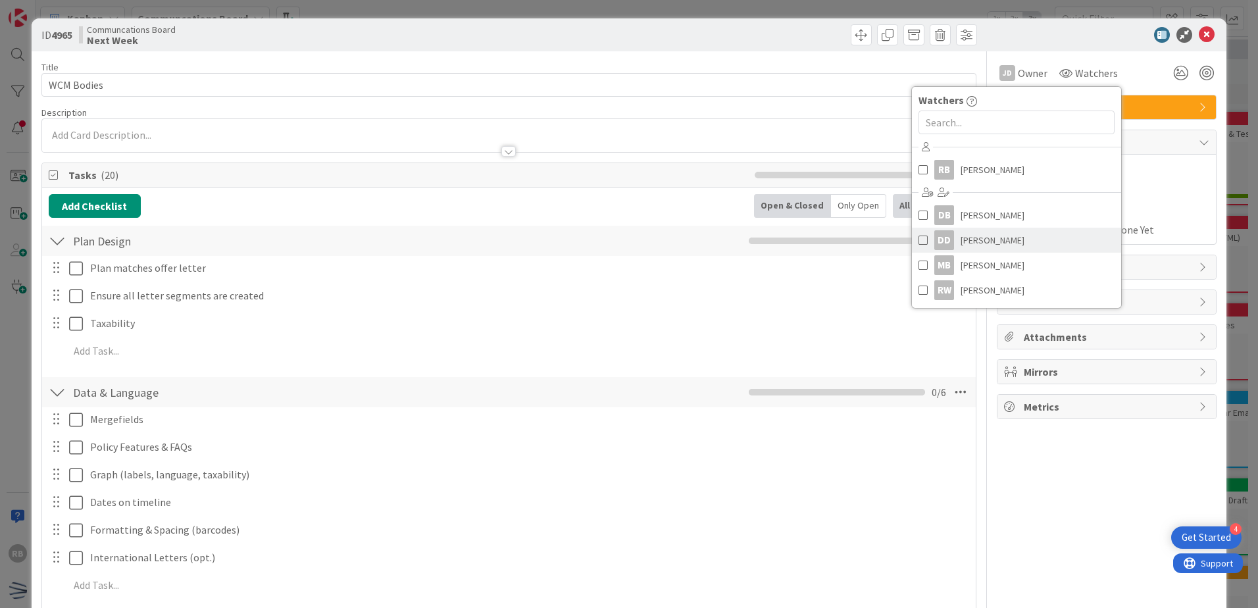
click at [988, 239] on span "[PERSON_NAME]" at bounding box center [993, 240] width 64 height 20
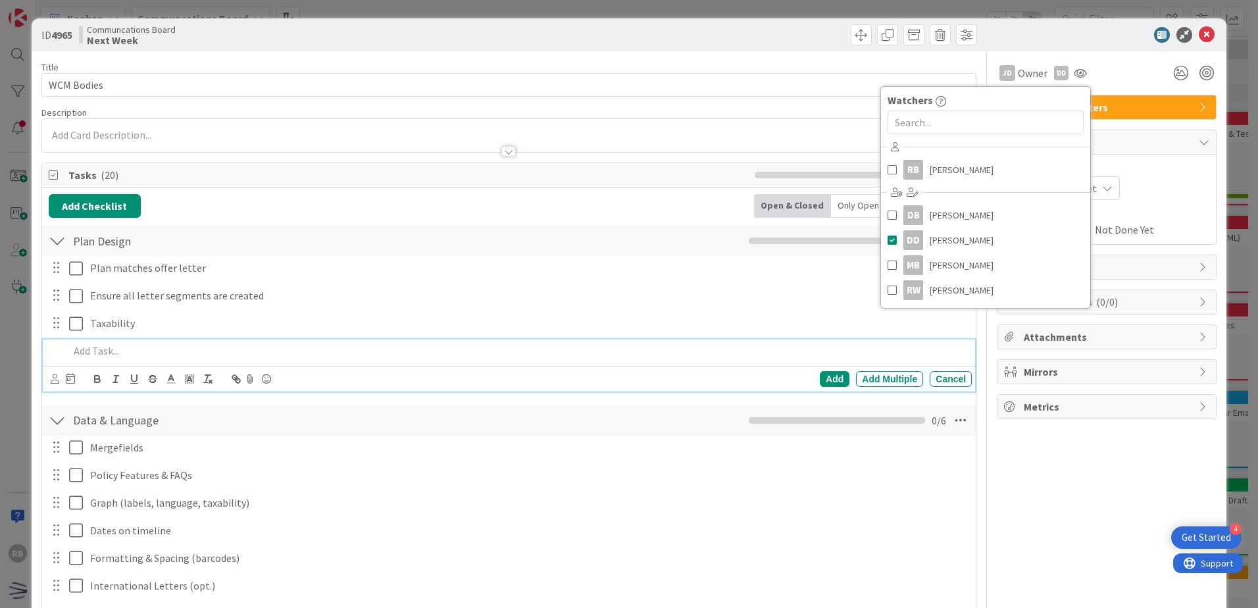
click at [904, 353] on p at bounding box center [518, 351] width 898 height 15
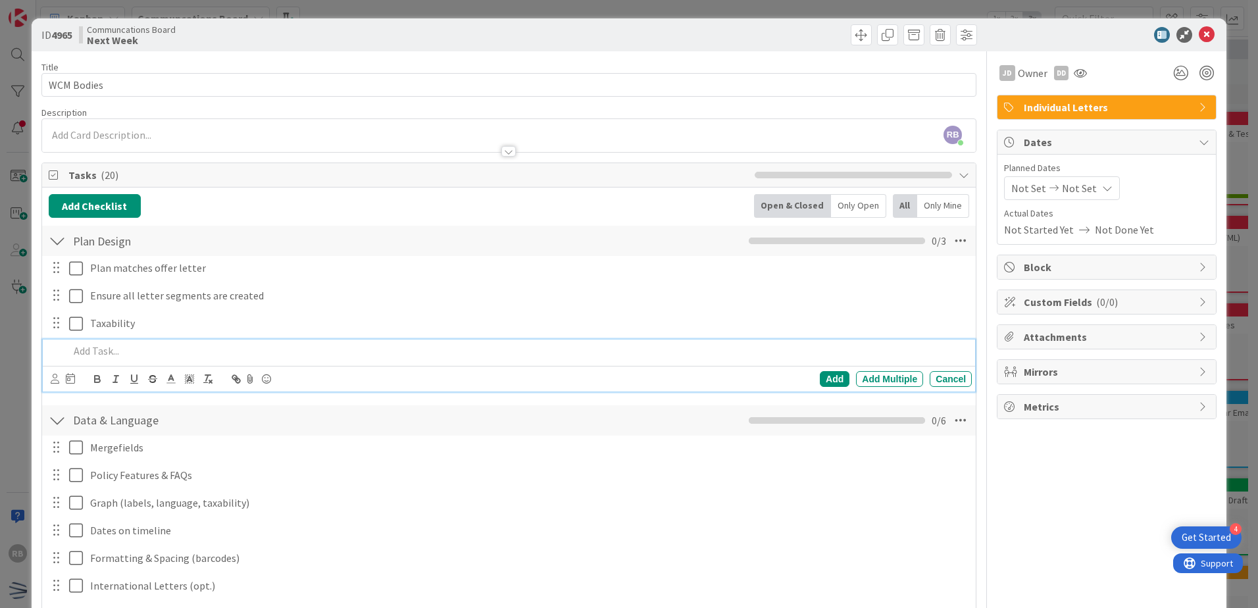
click at [1102, 191] on icon at bounding box center [1107, 188] width 11 height 11
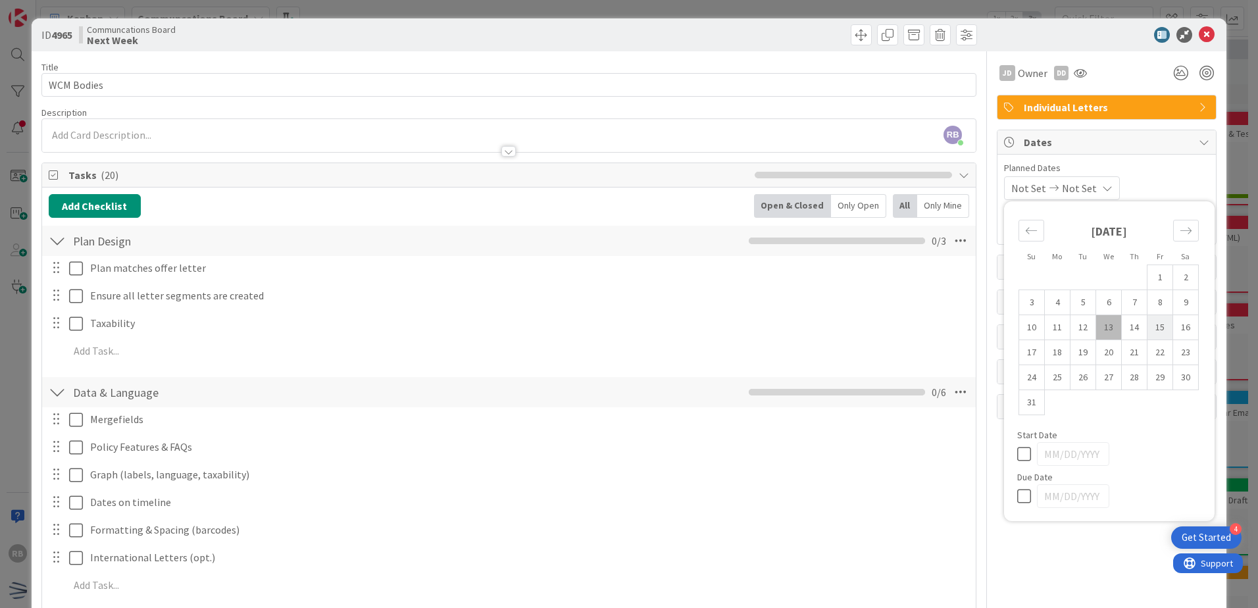
click at [1153, 326] on td "15" at bounding box center [1161, 327] width 26 height 25
type input "[DATE]"
click at [1148, 351] on td "22" at bounding box center [1161, 352] width 26 height 25
type input "[DATE]"
click at [1175, 175] on div "Planned Dates [DATE] [DATE] Su Mo Tu We Th Fr Sa [DATE] 1 2 3 4 5 6 7 8 9 10 11…" at bounding box center [1106, 180] width 205 height 39
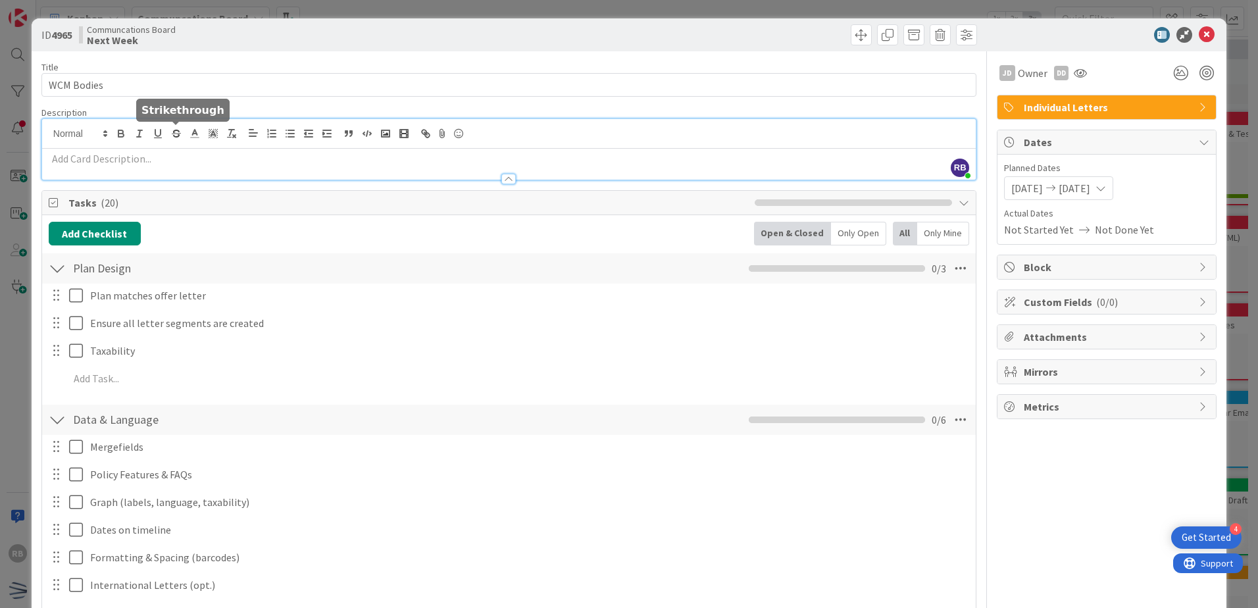
click at [182, 136] on div "RB [PERSON_NAME] just joined" at bounding box center [509, 149] width 934 height 61
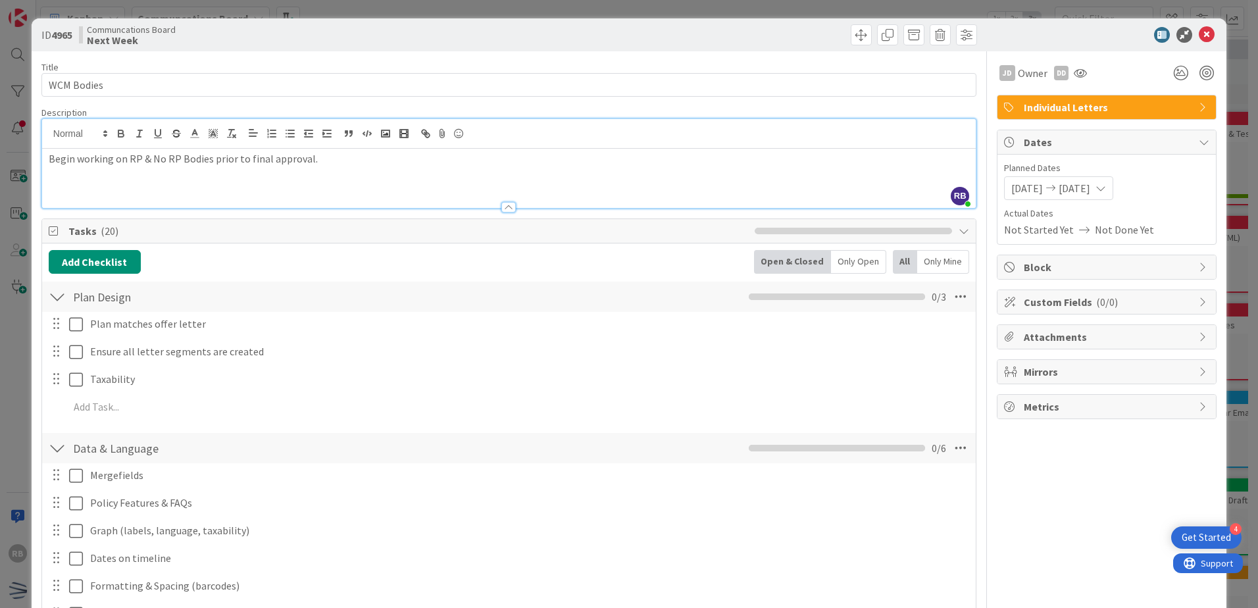
click at [1200, 38] on icon at bounding box center [1207, 35] width 16 height 16
